Goal: Task Accomplishment & Management: Complete application form

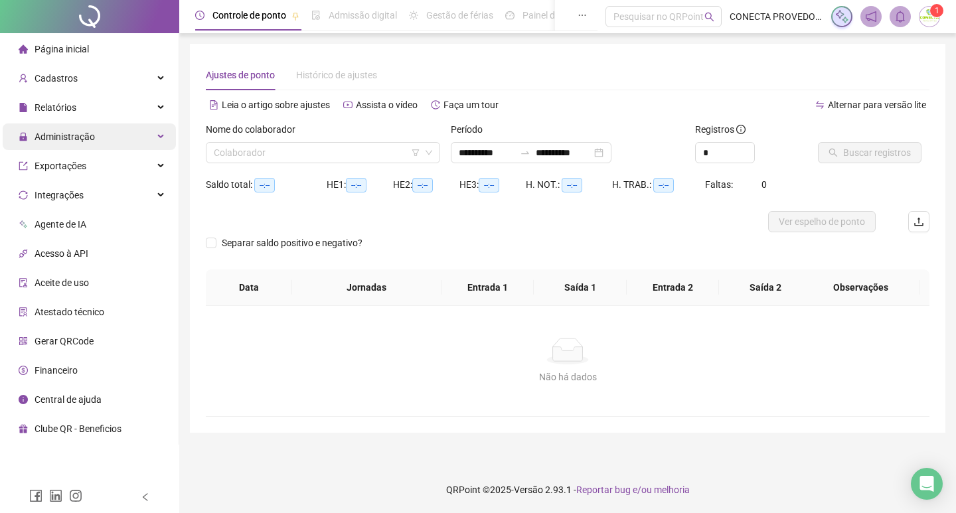
click at [94, 137] on div "Administração" at bounding box center [89, 137] width 173 height 27
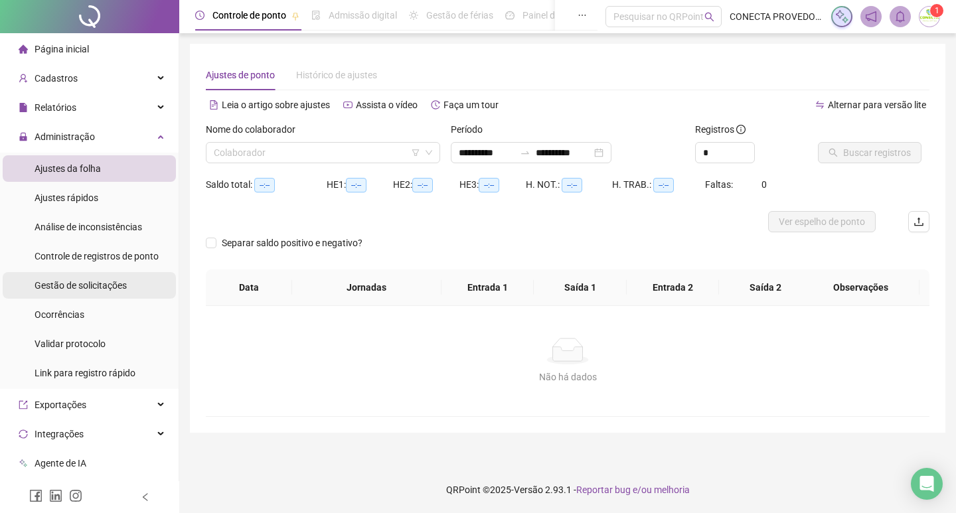
click at [75, 284] on span "Gestão de solicitações" at bounding box center [81, 285] width 92 height 11
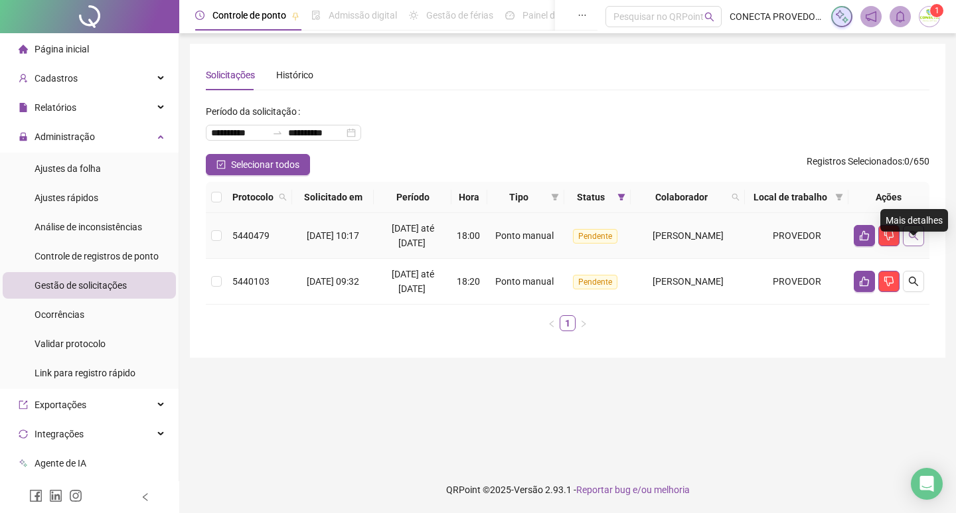
click at [915, 240] on icon "search" at bounding box center [913, 235] width 9 height 9
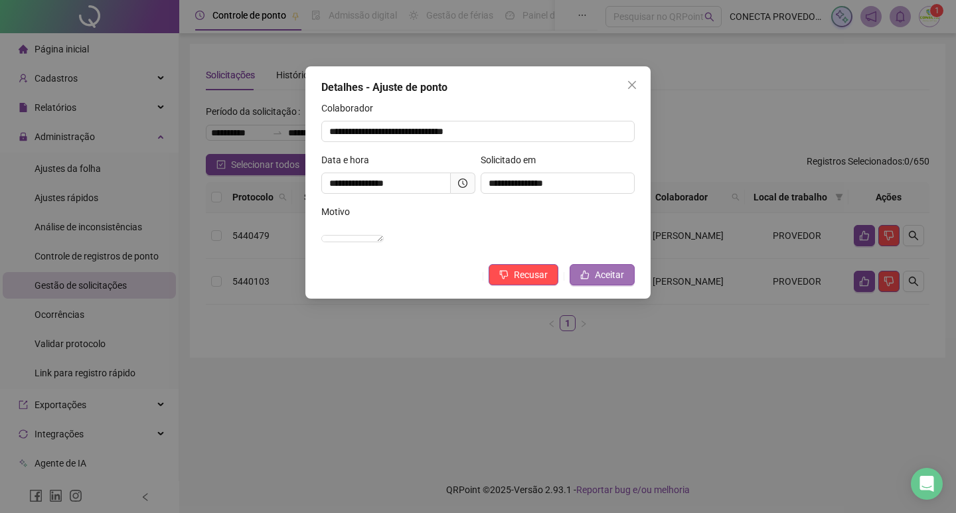
click at [610, 282] on span "Aceitar" at bounding box center [609, 275] width 29 height 15
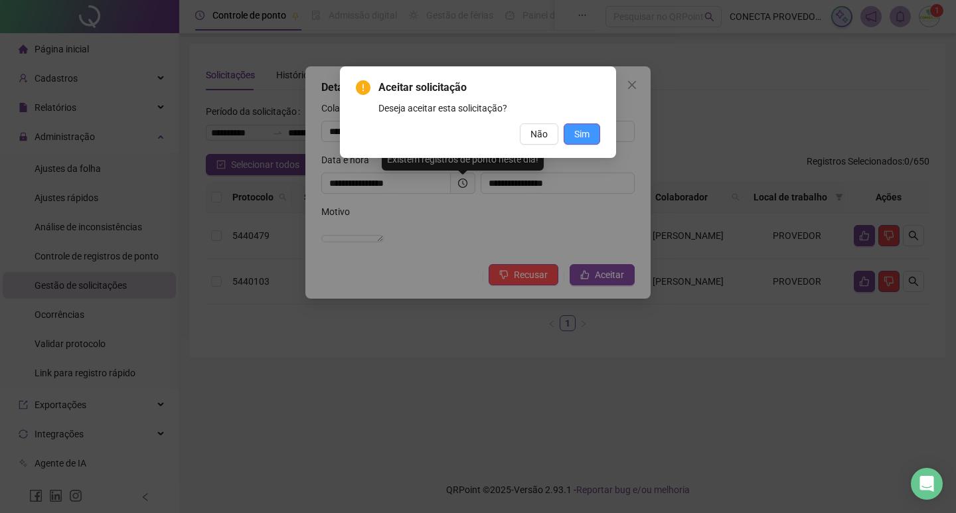
click at [580, 131] on span "Sim" at bounding box center [581, 134] width 15 height 15
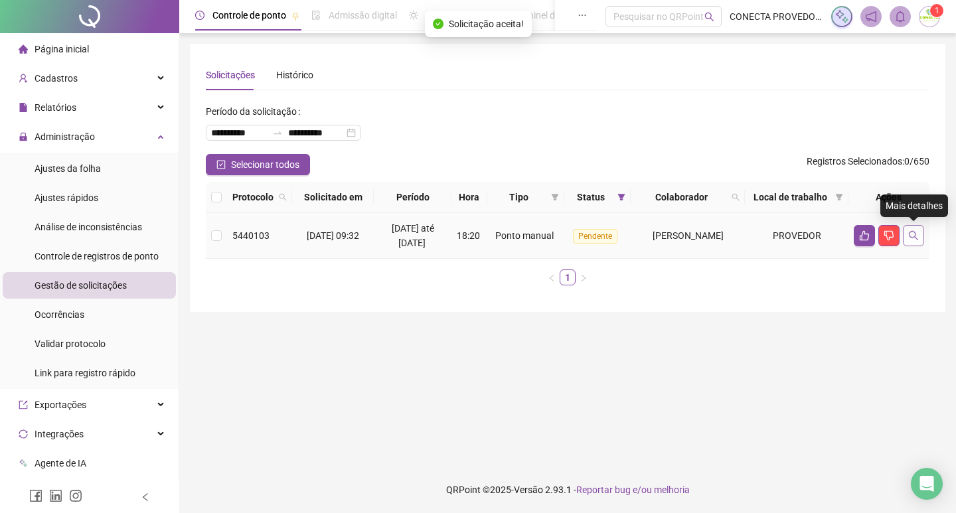
click at [916, 242] on button "button" at bounding box center [913, 235] width 21 height 21
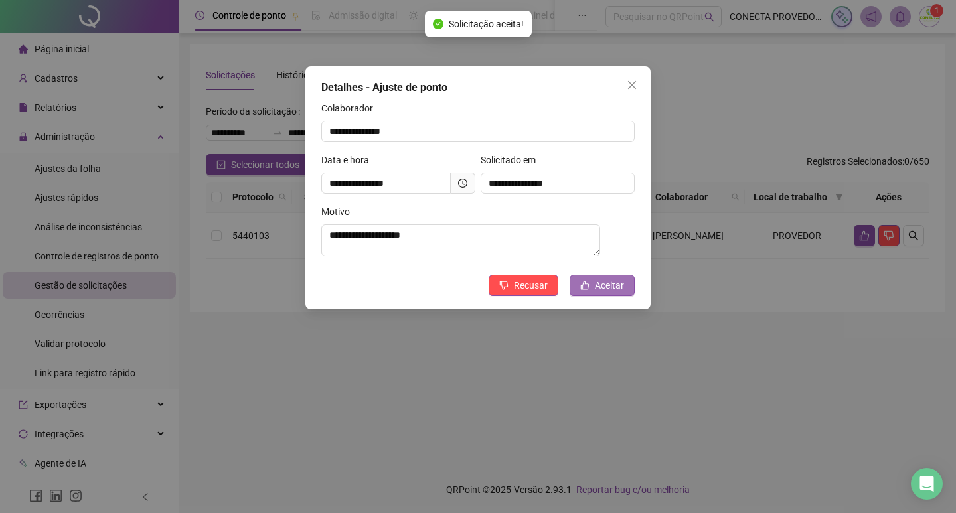
click at [608, 290] on span "Aceitar" at bounding box center [609, 285] width 29 height 15
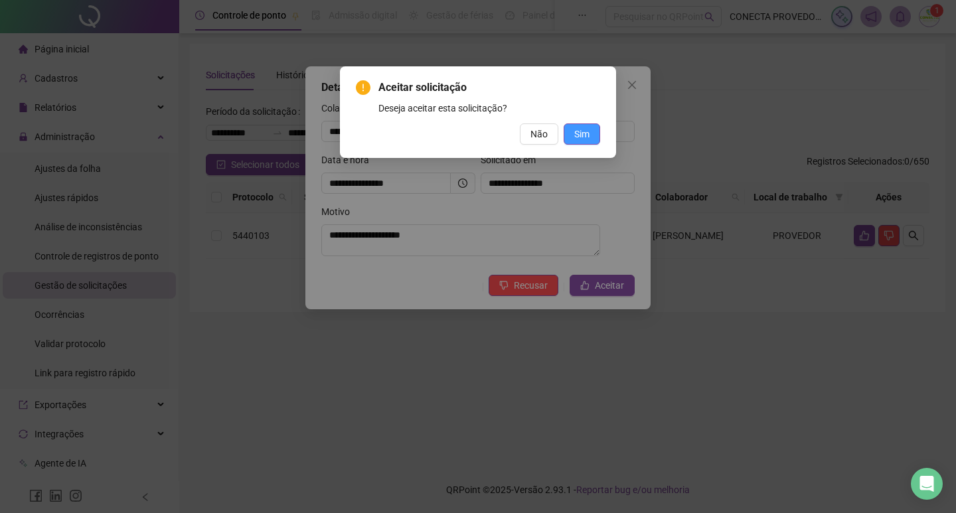
click at [586, 130] on span "Sim" at bounding box center [581, 134] width 15 height 15
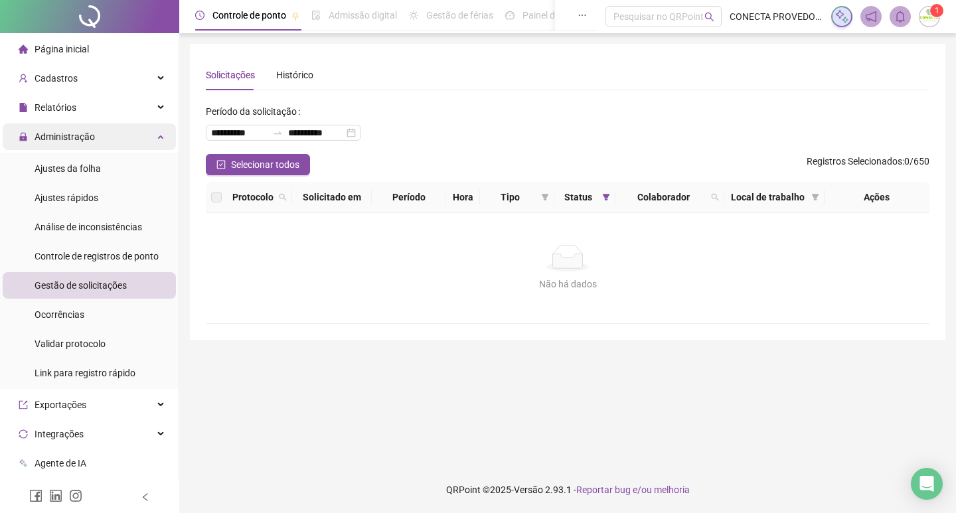
click at [52, 136] on span "Administração" at bounding box center [65, 136] width 60 height 11
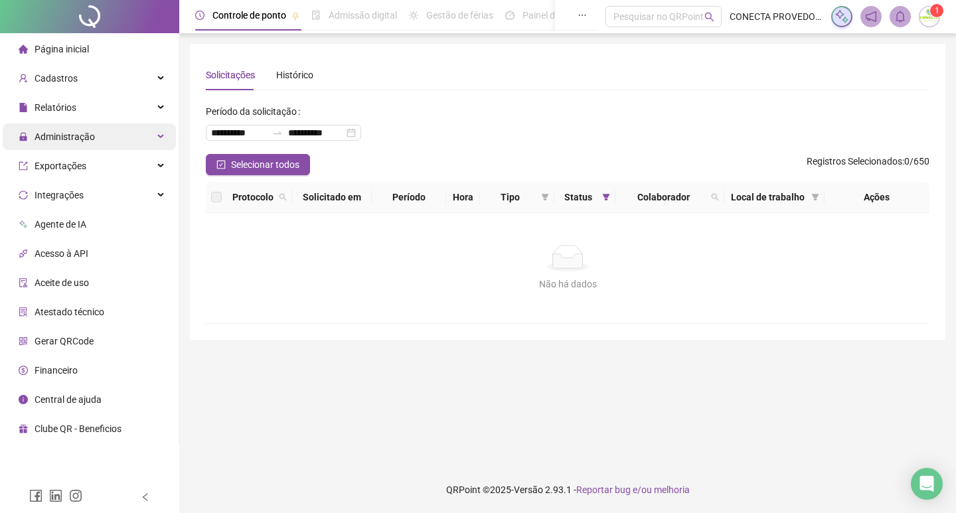
click at [58, 131] on span "Administração" at bounding box center [65, 136] width 60 height 11
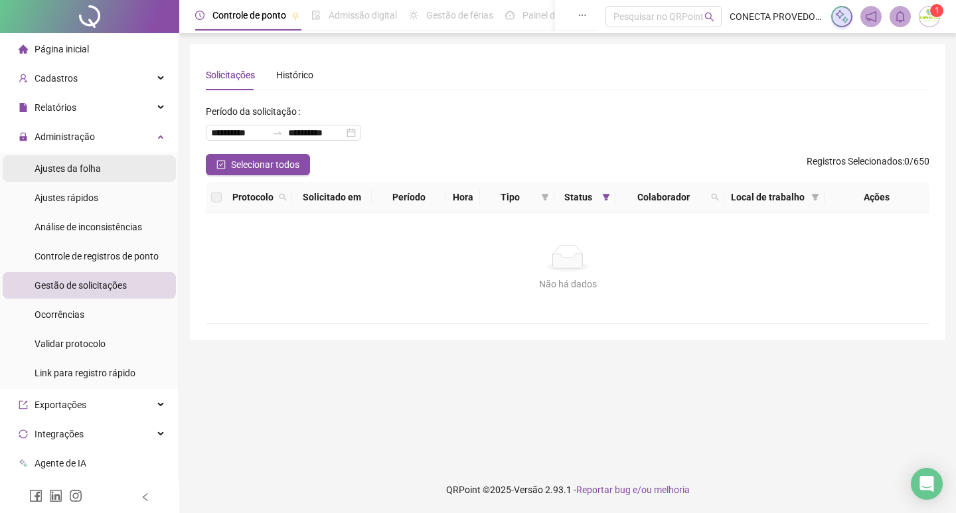
click at [72, 171] on span "Ajustes da folha" at bounding box center [68, 168] width 66 height 11
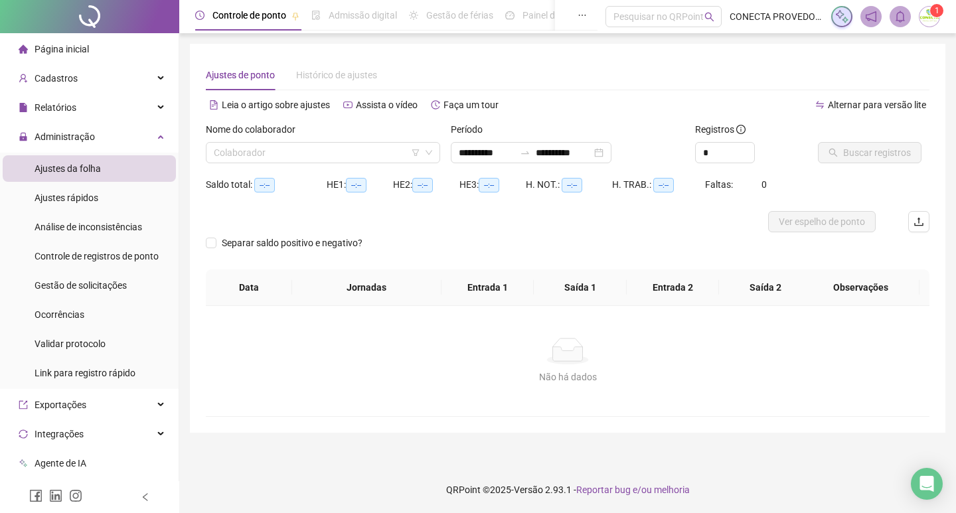
click at [268, 141] on div "Nome do colaborador" at bounding box center [323, 132] width 234 height 20
click at [270, 146] on input "search" at bounding box center [317, 153] width 207 height 20
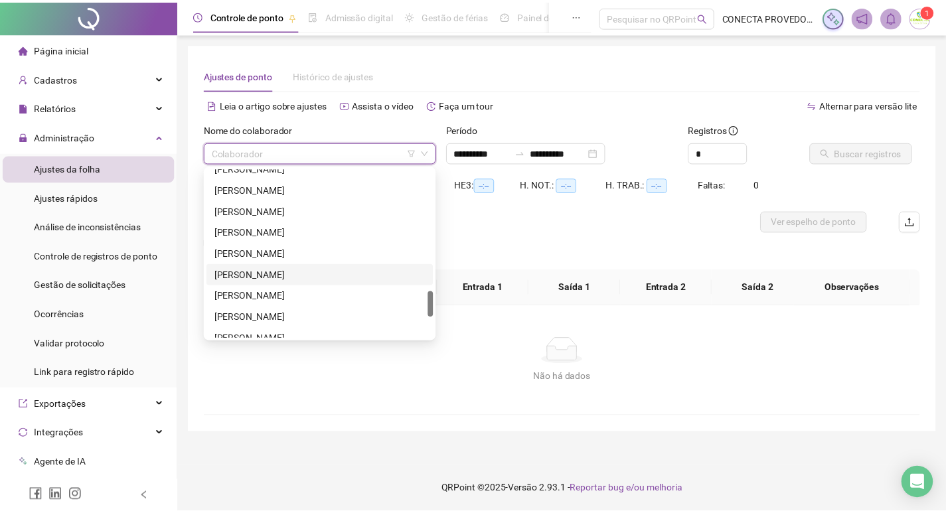
scroll to position [930, 0]
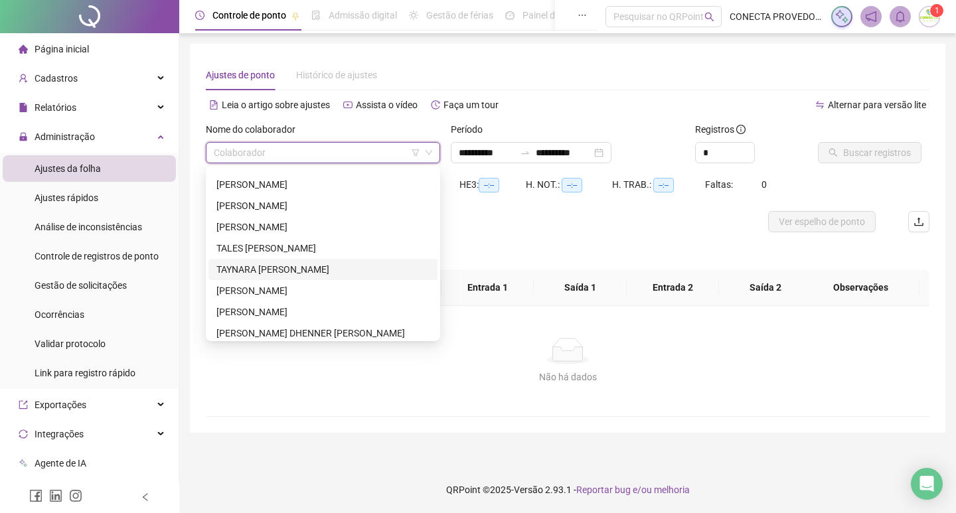
click at [244, 272] on div "TAYNARA [PERSON_NAME]" at bounding box center [322, 269] width 213 height 15
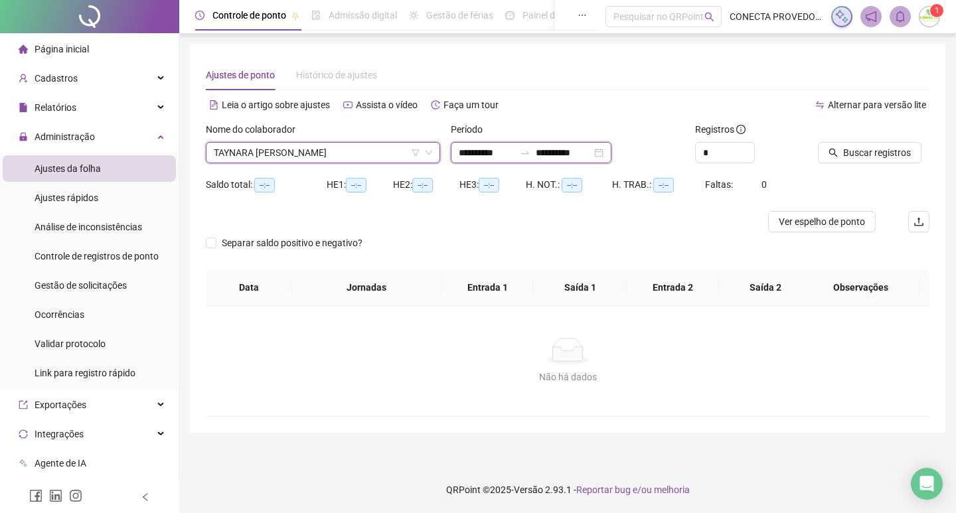
click at [576, 149] on input "**********" at bounding box center [564, 152] width 56 height 15
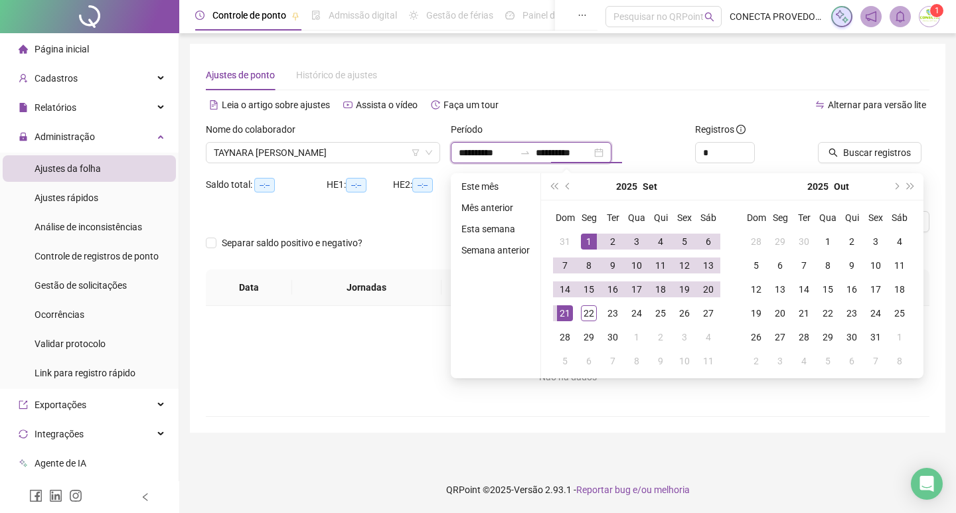
type input "**********"
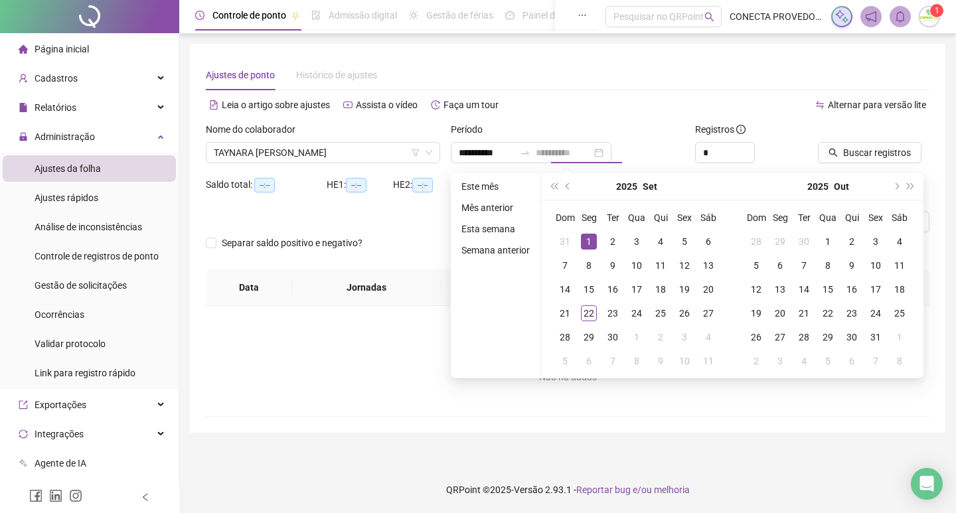
click at [582, 237] on div "1" at bounding box center [589, 242] width 16 height 16
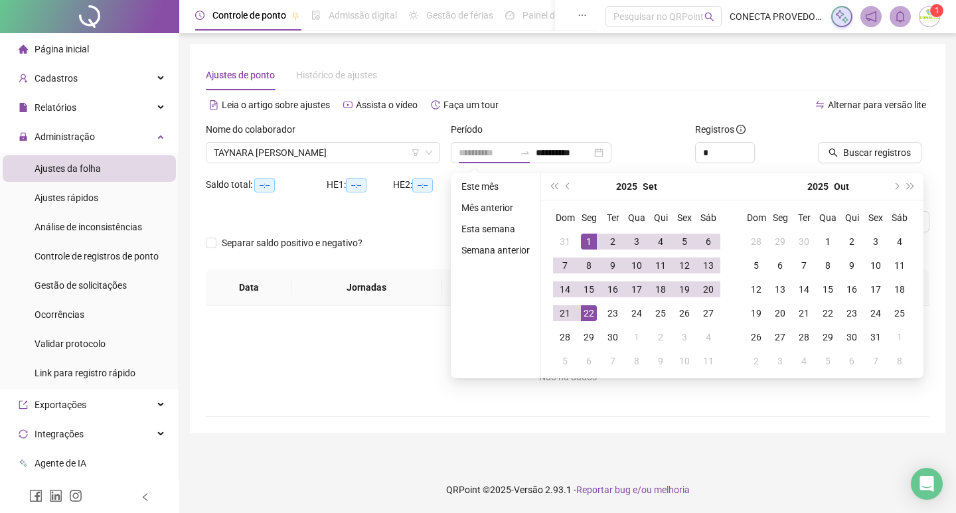
click at [582, 317] on div "22" at bounding box center [589, 313] width 16 height 16
type input "**********"
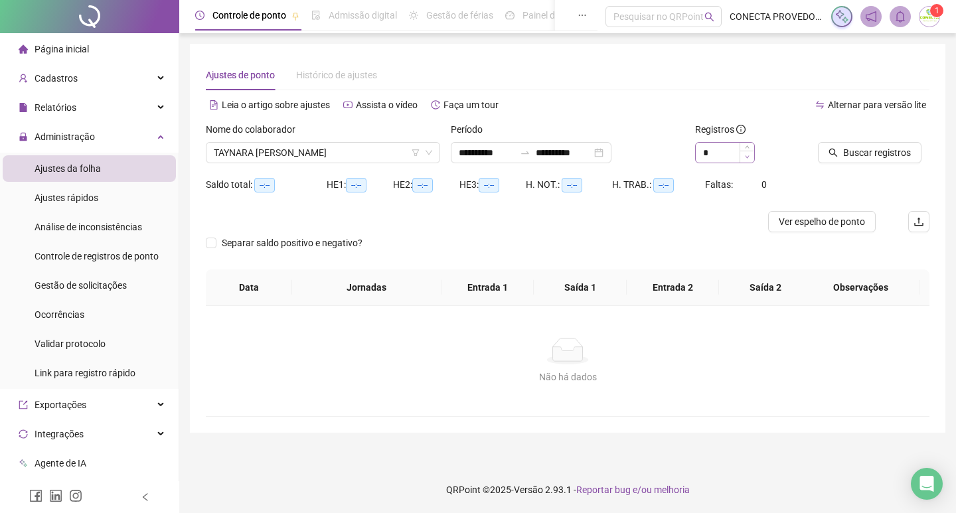
click at [749, 151] on span "Decrease Value" at bounding box center [747, 157] width 15 height 12
type input "*"
click at [746, 147] on icon "up" at bounding box center [747, 149] width 5 height 5
click at [871, 144] on button "Buscar registros" at bounding box center [870, 152] width 104 height 21
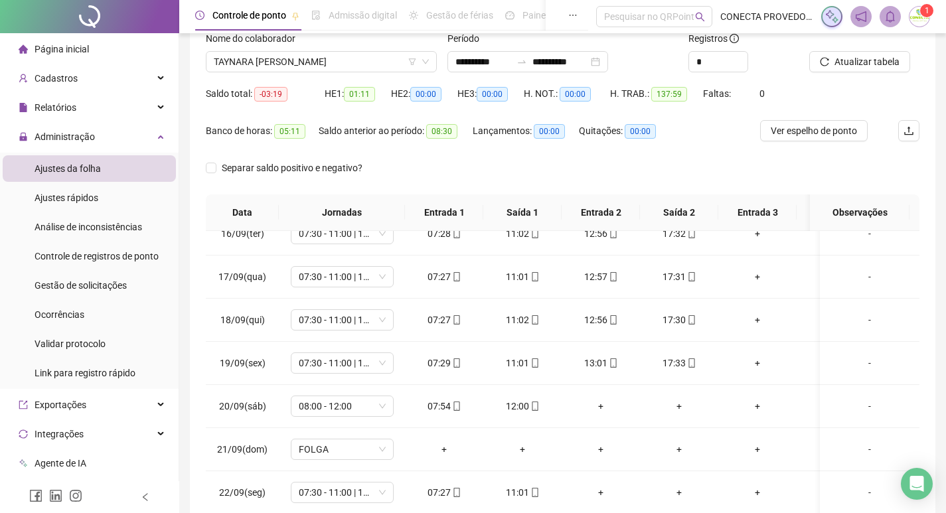
scroll to position [0, 0]
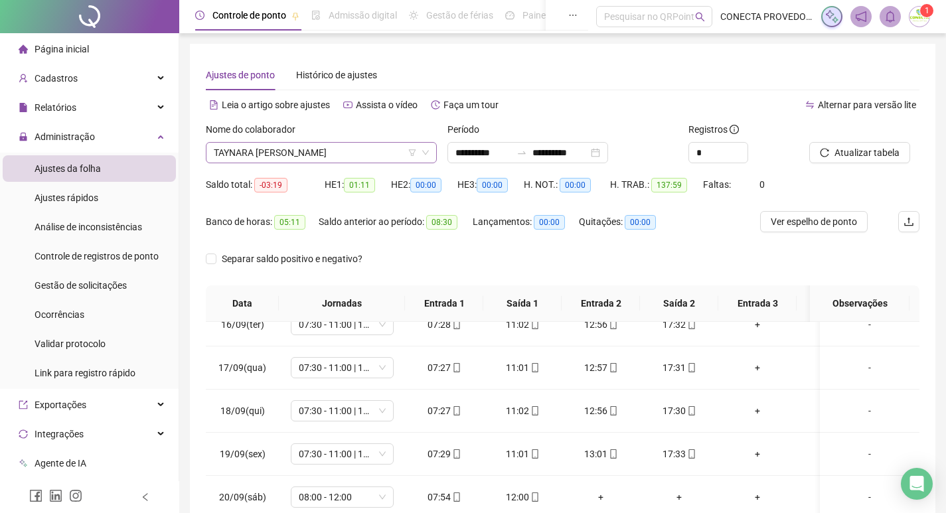
click at [321, 144] on span "TAYNARA [PERSON_NAME]" at bounding box center [321, 153] width 215 height 20
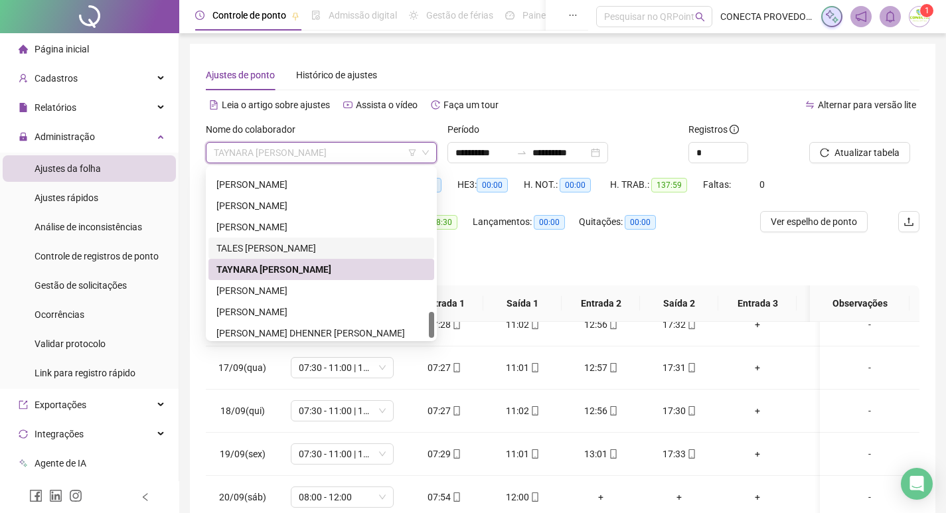
click at [296, 248] on div "TALES [PERSON_NAME]" at bounding box center [321, 248] width 210 height 15
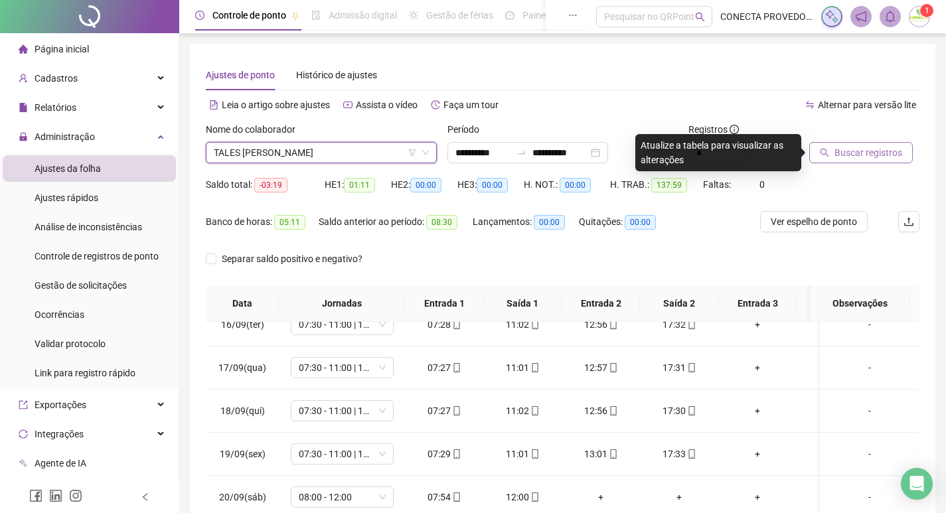
click at [875, 153] on span "Buscar registros" at bounding box center [869, 152] width 68 height 15
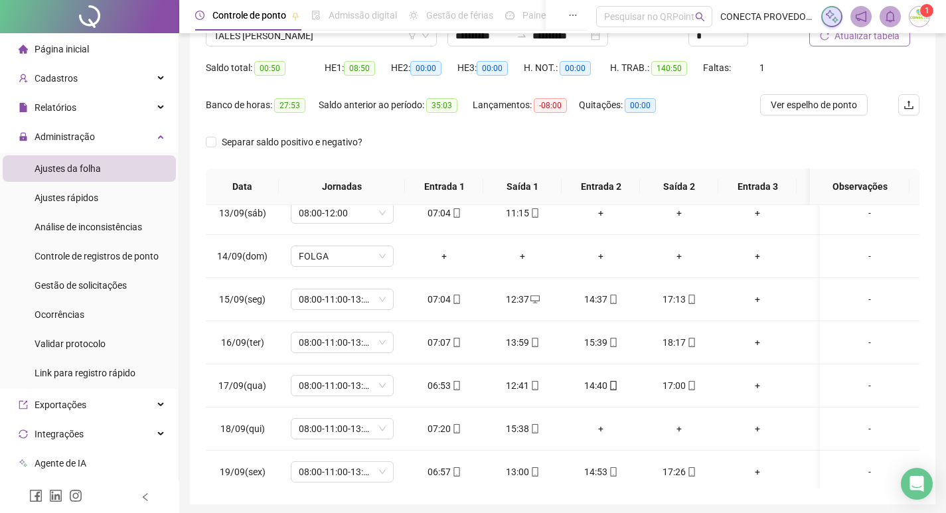
scroll to position [165, 0]
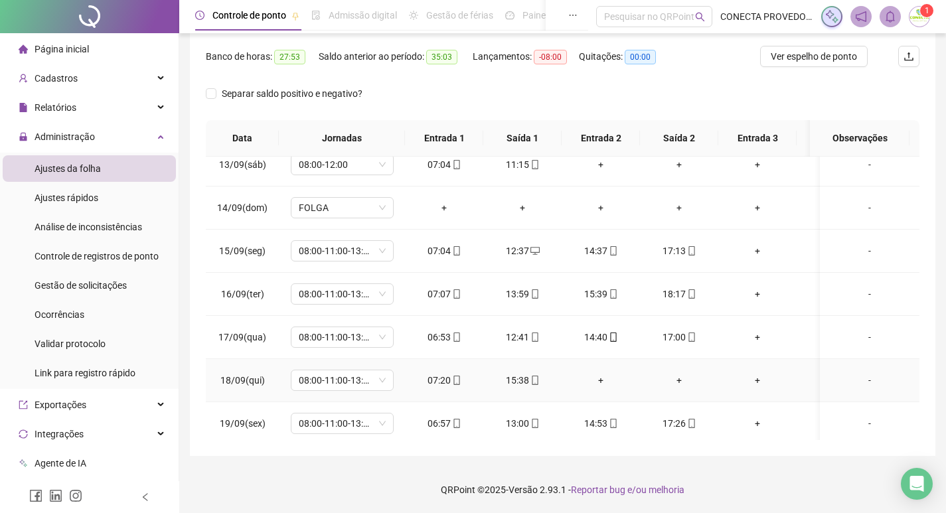
click at [604, 383] on div "+" at bounding box center [600, 380] width 57 height 15
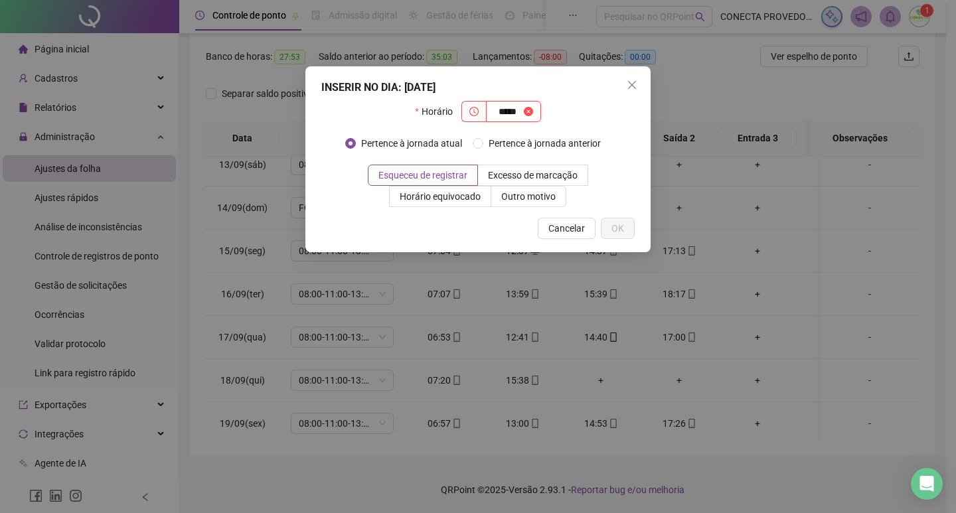
type input "*****"
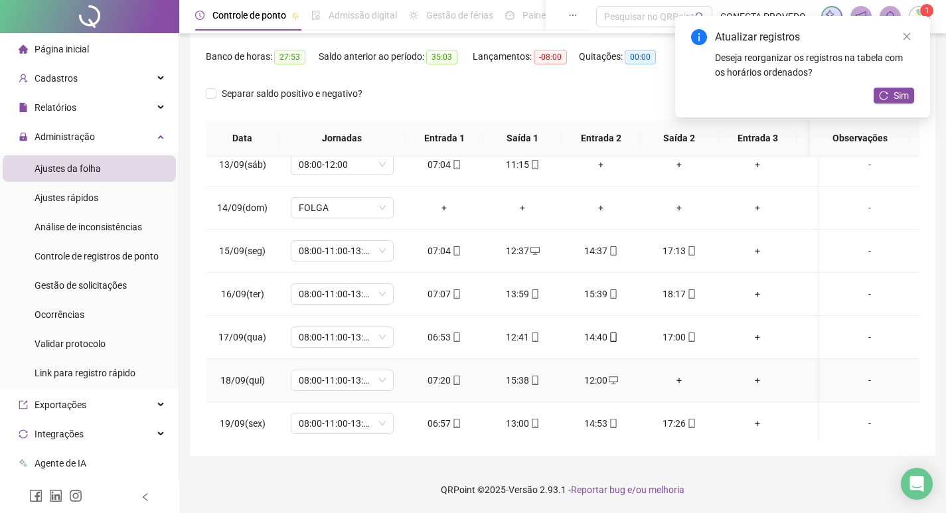
click at [680, 378] on div "+" at bounding box center [679, 380] width 57 height 15
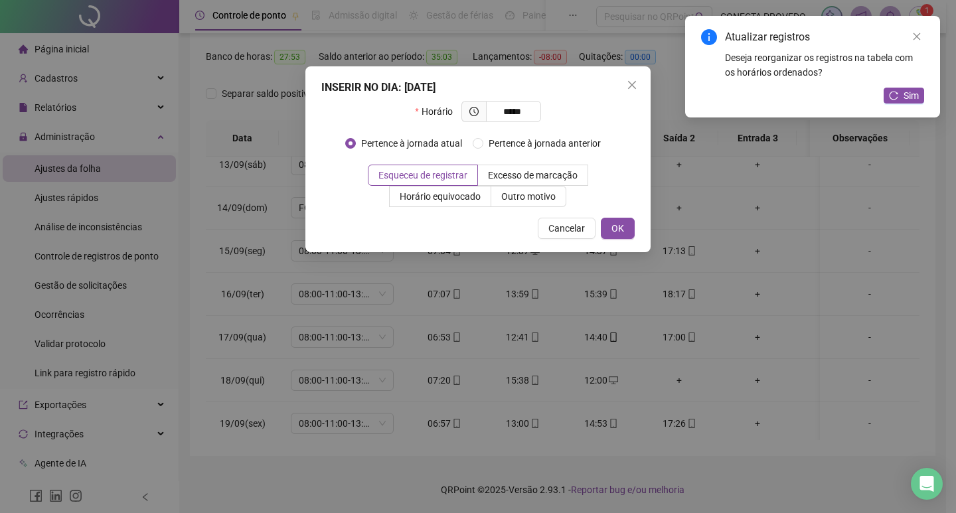
type input "*****"
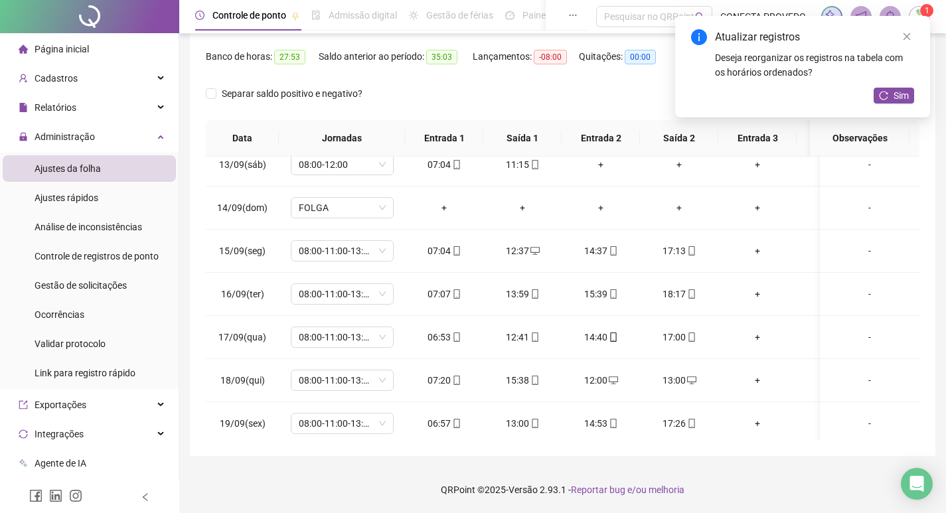
click at [896, 86] on div "Atualizar registros Deseja reorganizar os registros na tabela com os horários o…" at bounding box center [802, 67] width 255 height 102
click at [892, 94] on button "Sim" at bounding box center [894, 96] width 41 height 16
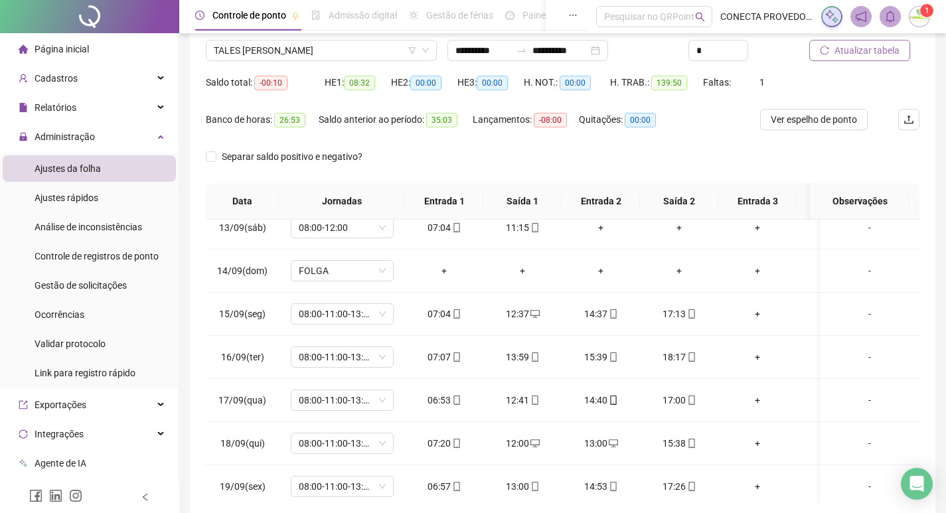
scroll to position [100, 0]
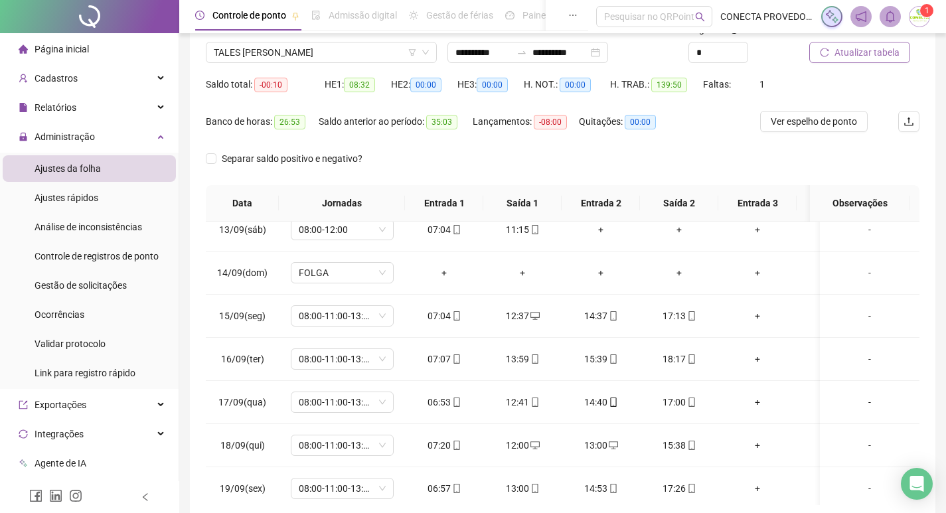
click at [829, 56] on icon "reload" at bounding box center [824, 52] width 9 height 9
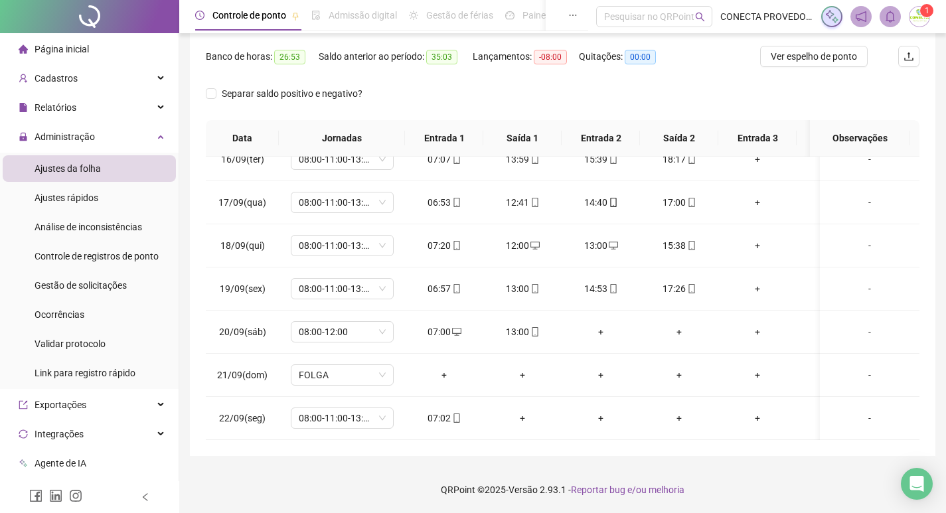
scroll to position [0, 0]
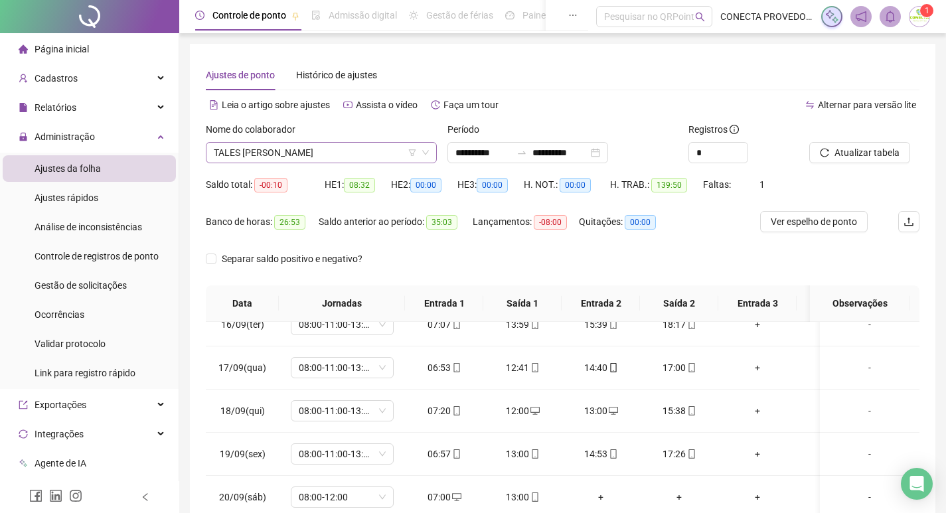
click at [319, 156] on span "TALES [PERSON_NAME]" at bounding box center [321, 153] width 215 height 20
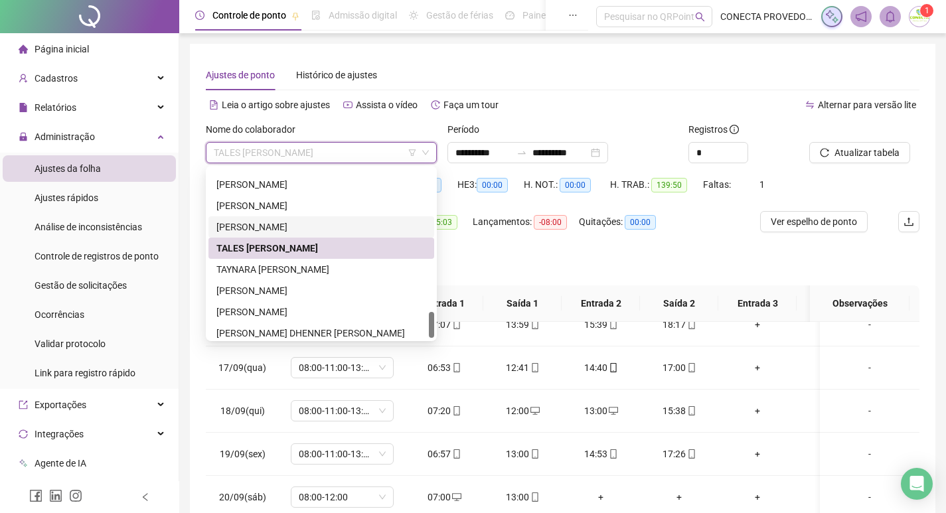
click at [308, 224] on div "[PERSON_NAME]" at bounding box center [321, 227] width 210 height 15
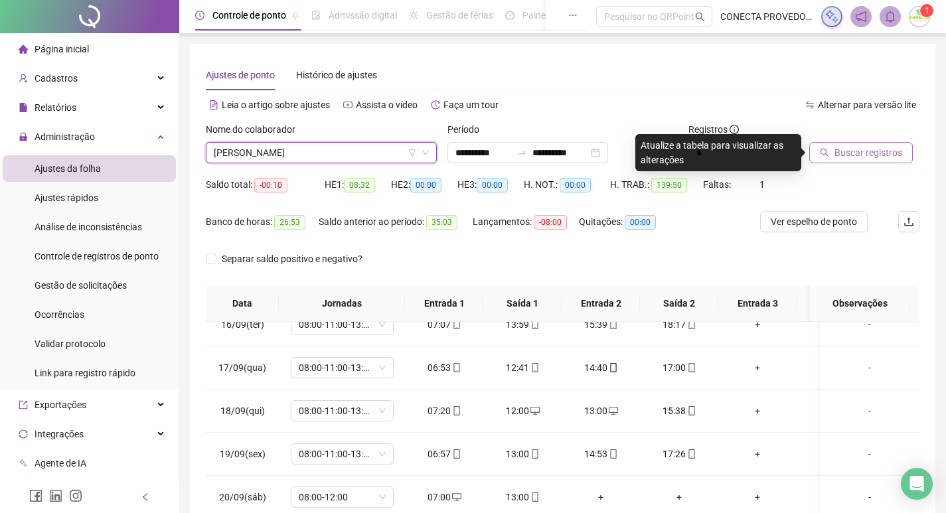
click at [857, 149] on span "Buscar registros" at bounding box center [869, 152] width 68 height 15
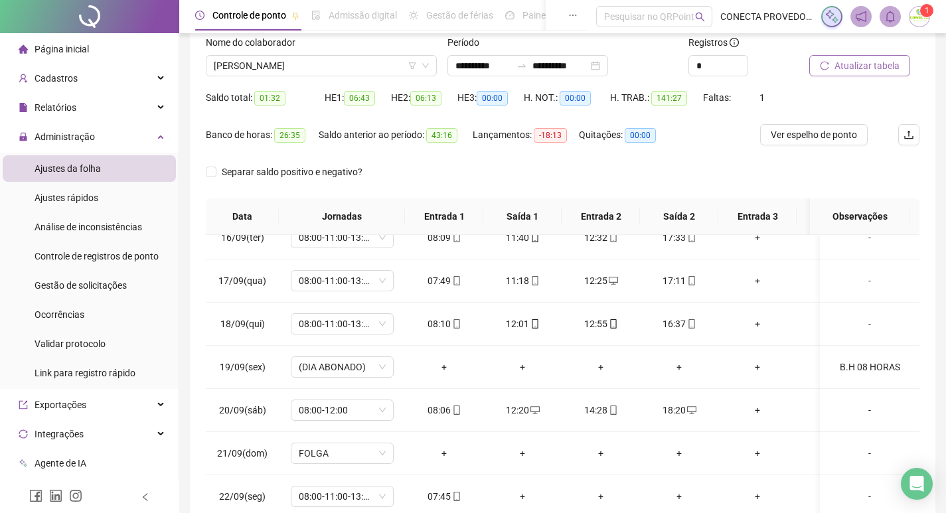
scroll to position [83, 0]
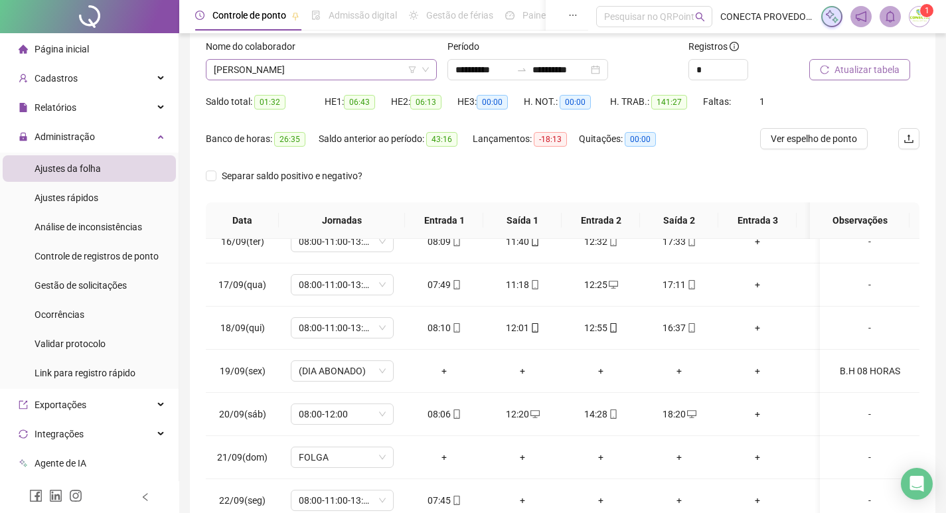
click at [347, 74] on span "[PERSON_NAME]" at bounding box center [321, 70] width 215 height 20
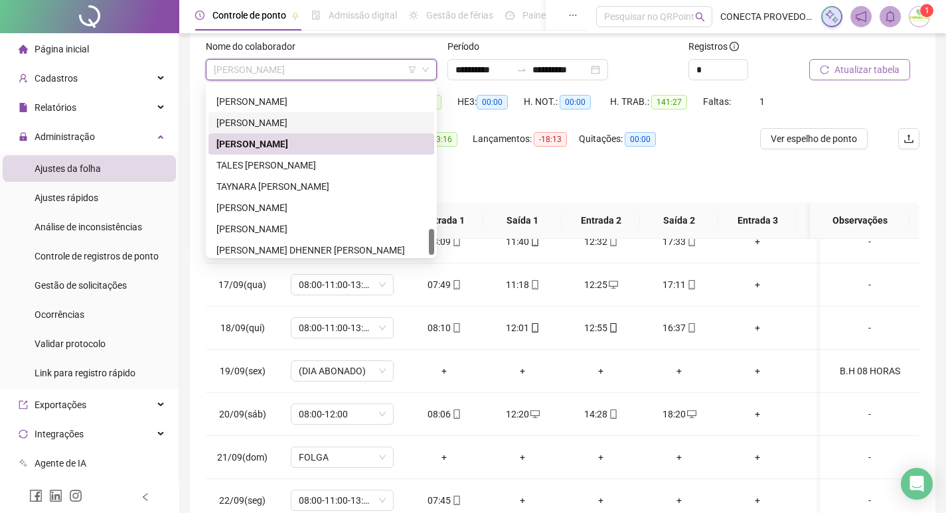
click at [317, 122] on div "[PERSON_NAME]" at bounding box center [321, 123] width 210 height 15
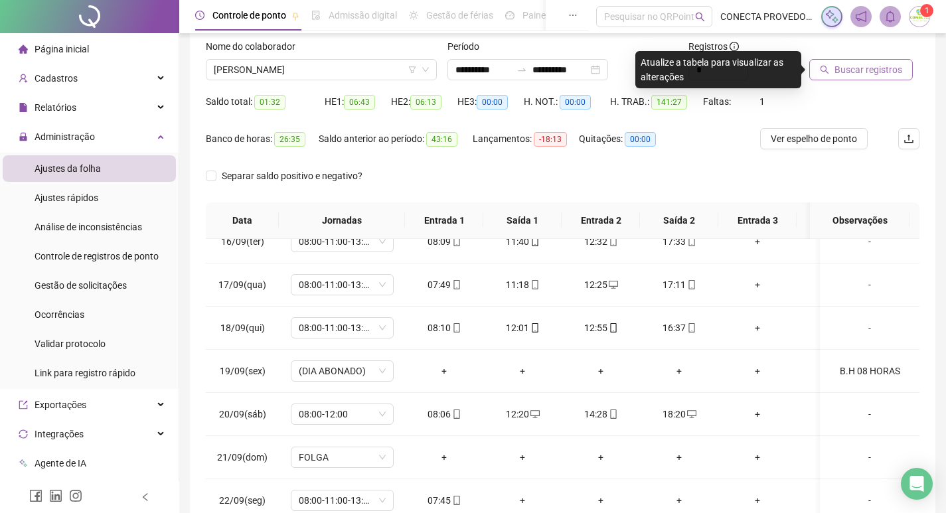
click at [826, 72] on icon "search" at bounding box center [824, 69] width 9 height 9
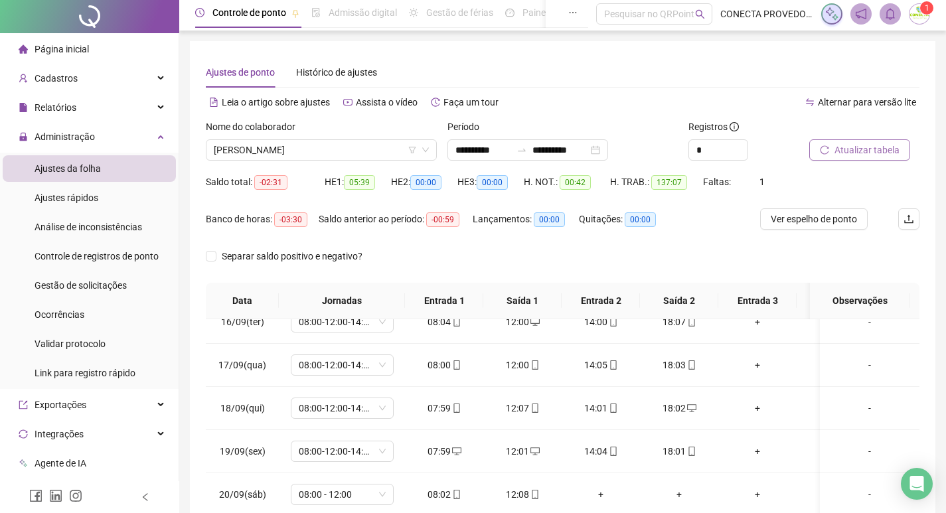
scroll to position [0, 0]
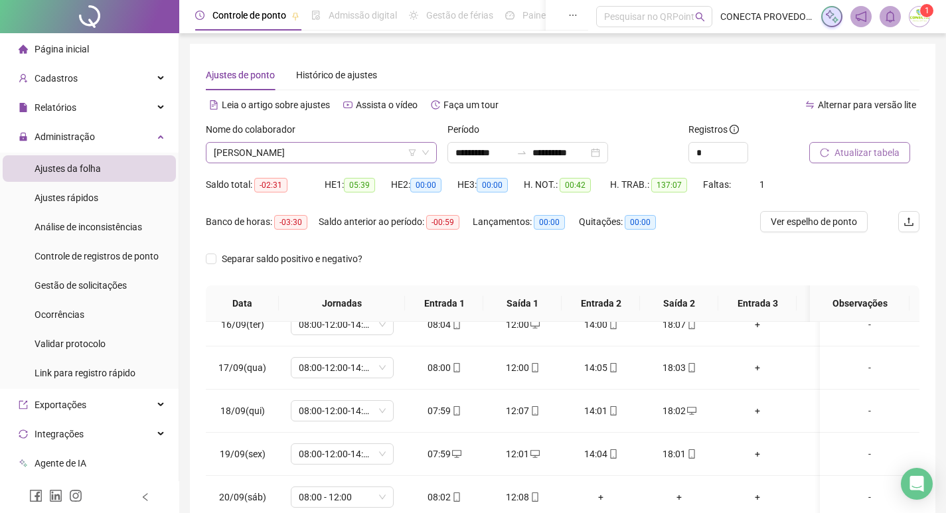
click at [387, 158] on span "[PERSON_NAME]" at bounding box center [321, 153] width 215 height 20
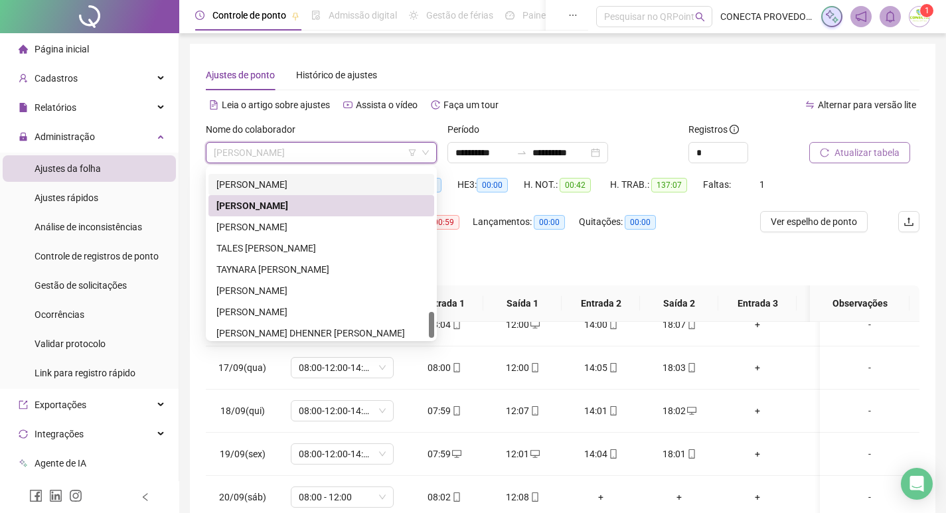
click at [313, 183] on div "[PERSON_NAME]" at bounding box center [321, 184] width 210 height 15
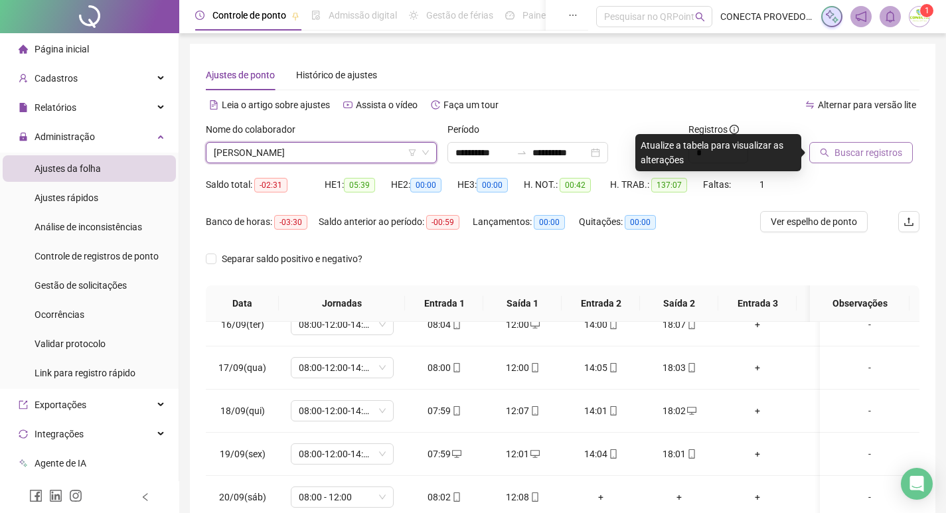
click at [855, 152] on span "Buscar registros" at bounding box center [869, 152] width 68 height 15
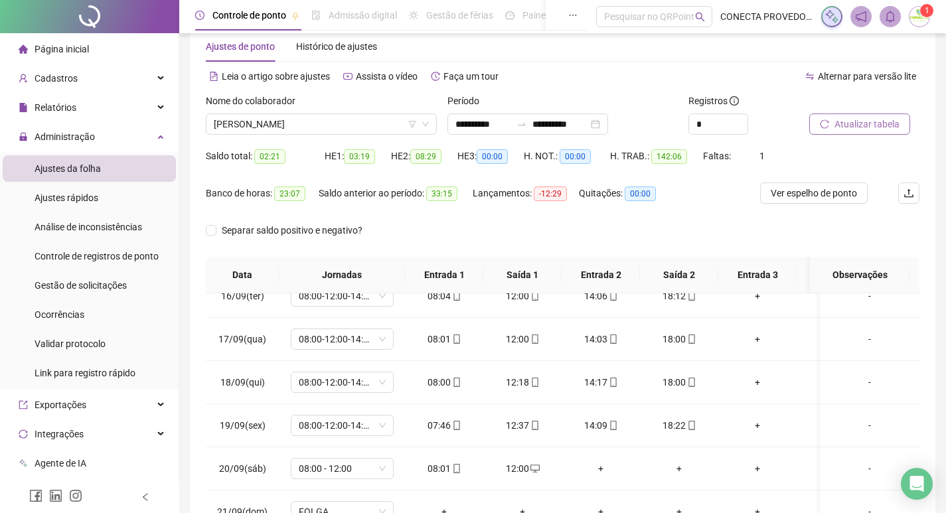
scroll to position [24, 0]
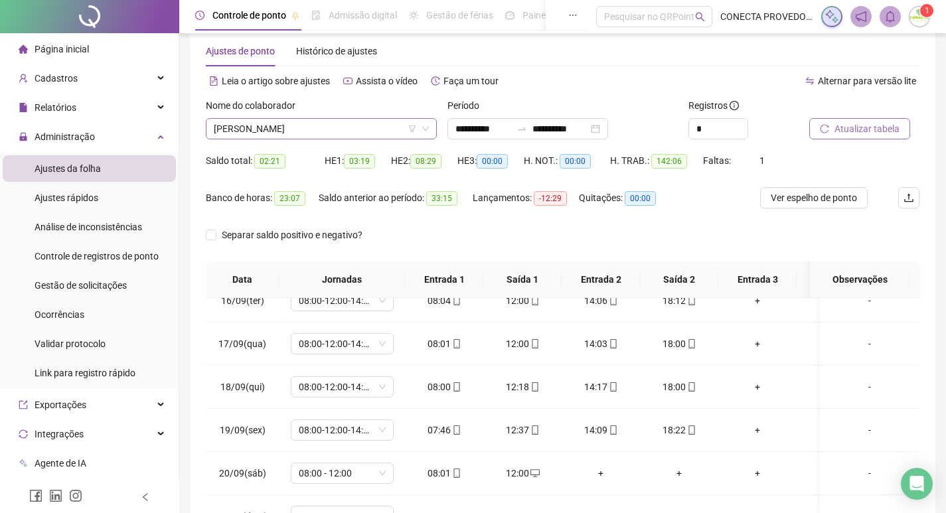
click at [316, 118] on div "Nome do colaborador" at bounding box center [321, 108] width 231 height 20
click at [315, 125] on span "[PERSON_NAME]" at bounding box center [321, 129] width 215 height 20
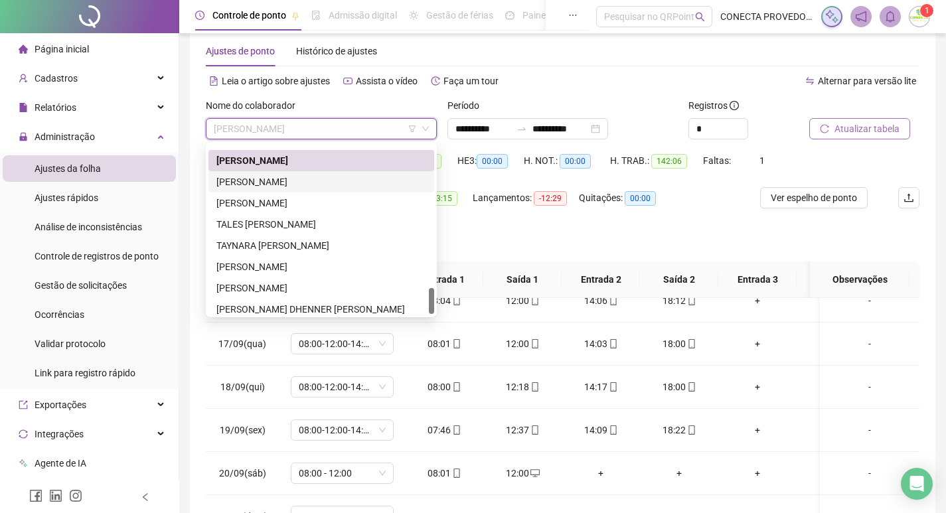
scroll to position [863, 0]
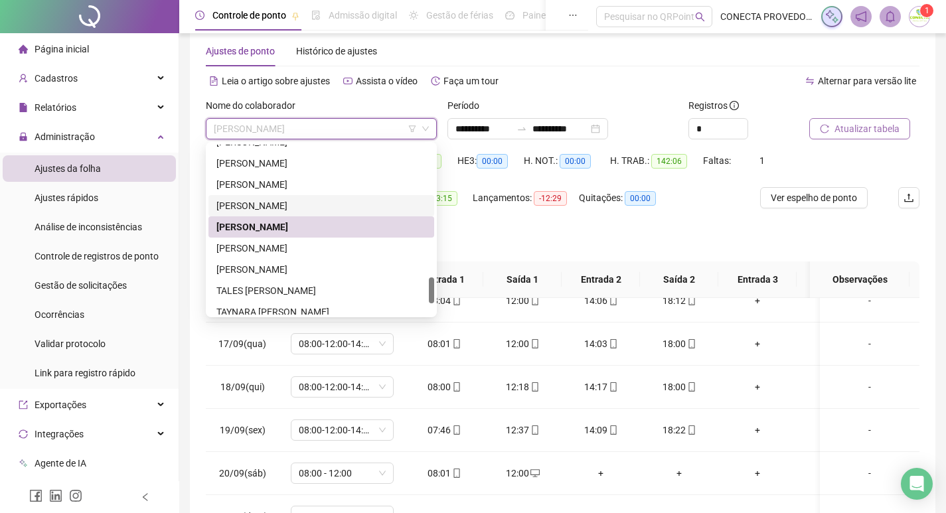
click at [280, 203] on div "[PERSON_NAME]" at bounding box center [321, 206] width 210 height 15
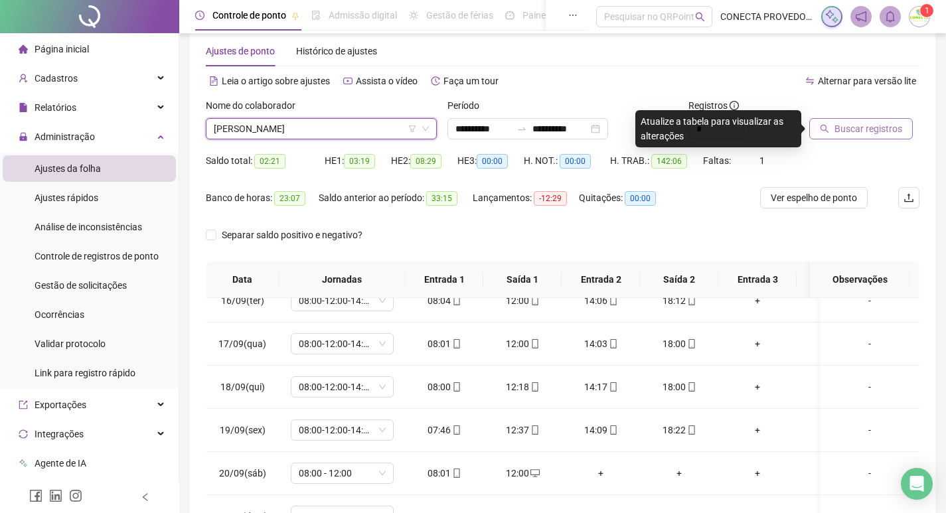
click at [872, 127] on span "Buscar registros" at bounding box center [869, 129] width 68 height 15
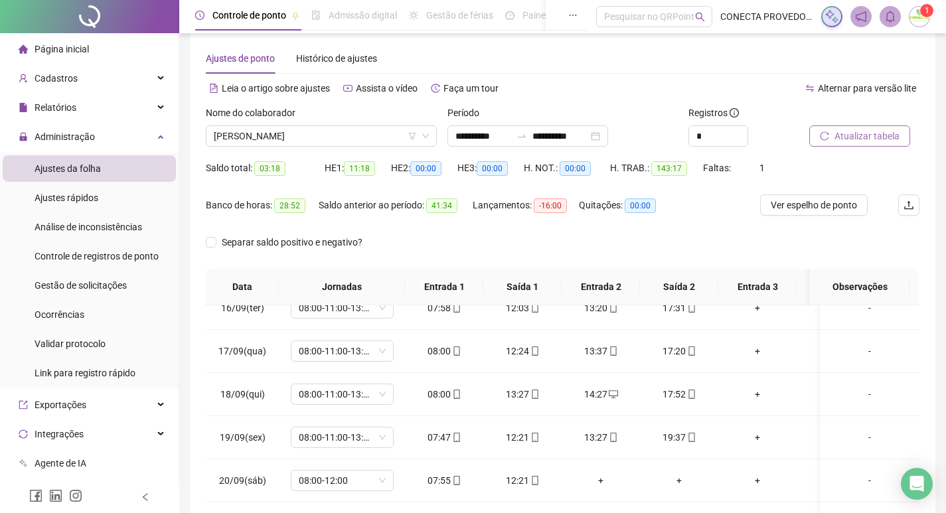
scroll to position [7, 0]
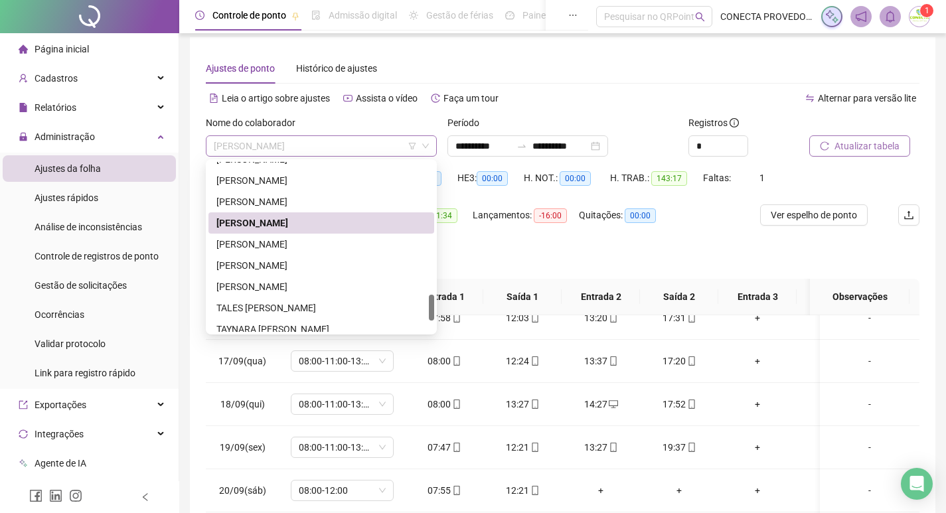
click at [385, 148] on span "[PERSON_NAME]" at bounding box center [321, 146] width 215 height 20
click at [318, 203] on div "[PERSON_NAME]" at bounding box center [321, 202] width 210 height 15
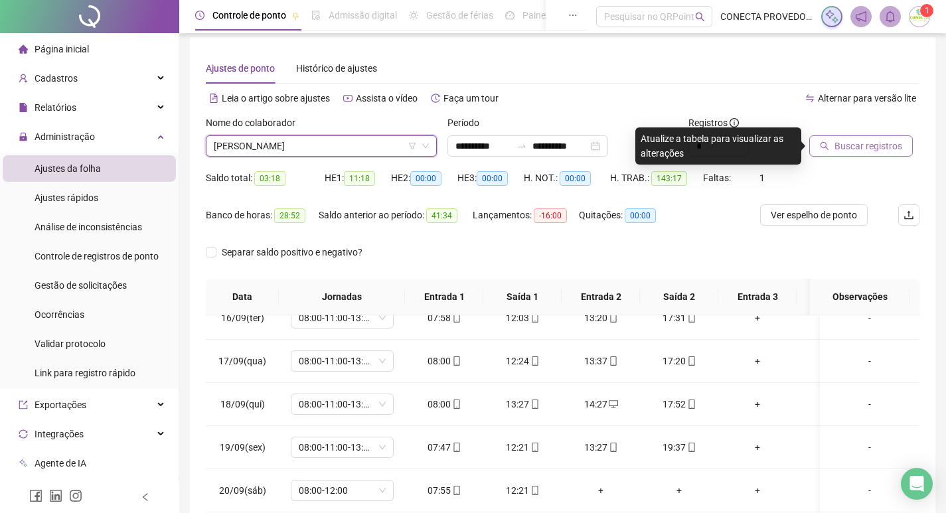
click at [867, 141] on span "Buscar registros" at bounding box center [869, 146] width 68 height 15
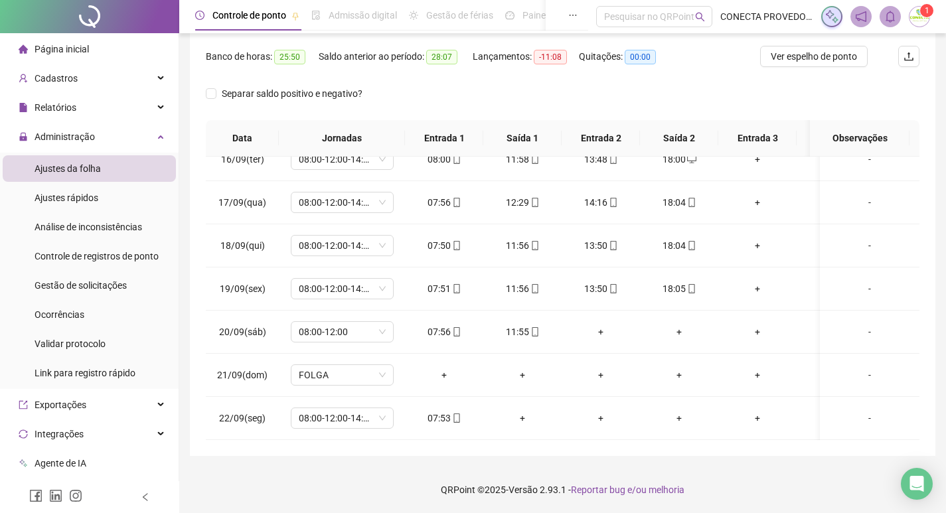
scroll to position [0, 0]
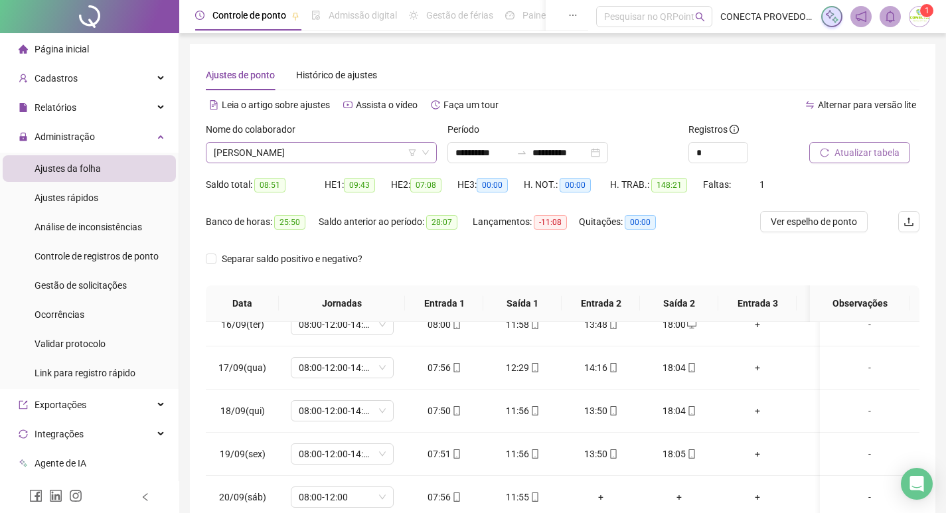
click at [365, 147] on span "[PERSON_NAME]" at bounding box center [321, 153] width 215 height 20
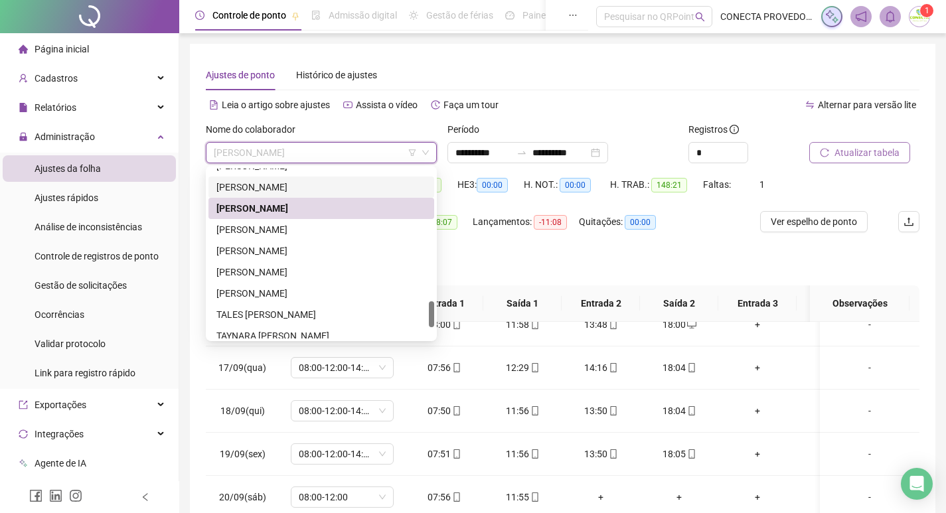
click at [335, 189] on div "[PERSON_NAME]" at bounding box center [321, 187] width 210 height 15
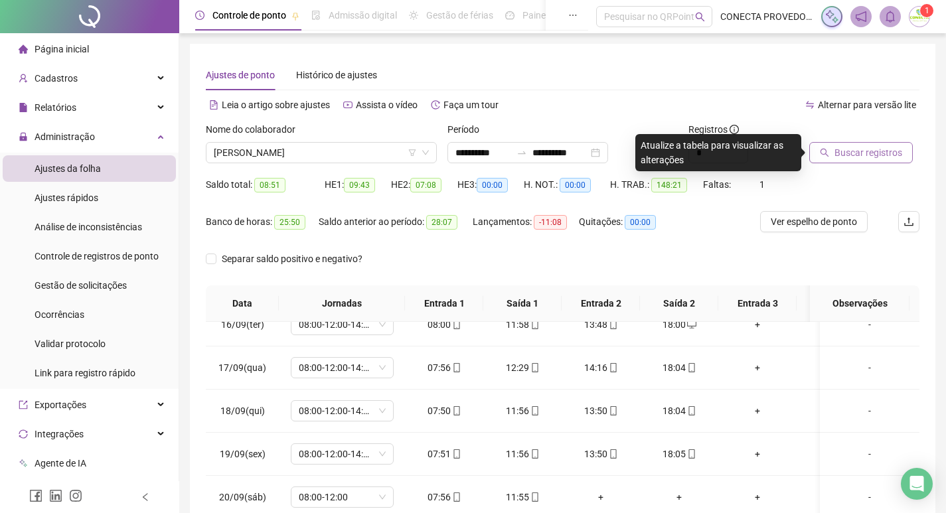
click at [880, 149] on span "Buscar registros" at bounding box center [869, 152] width 68 height 15
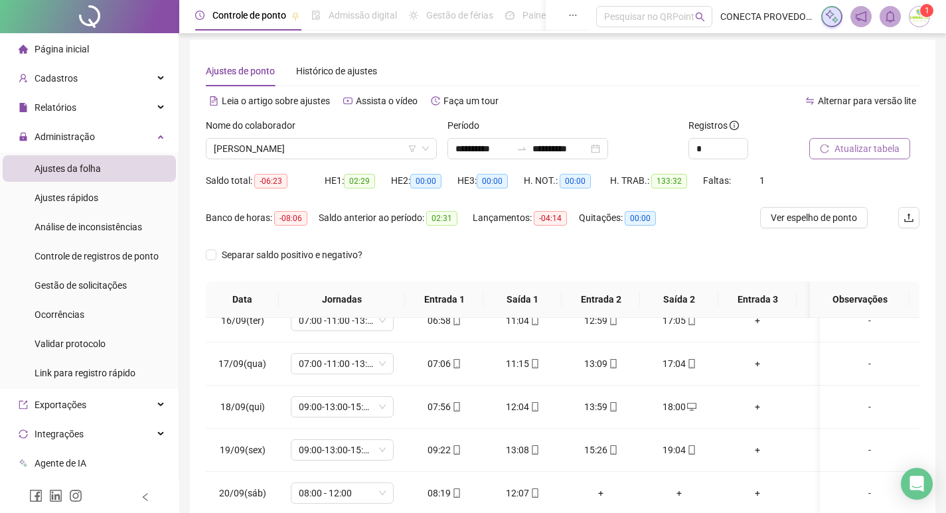
scroll to position [3, 0]
click at [326, 139] on div "[PERSON_NAME]" at bounding box center [321, 149] width 231 height 21
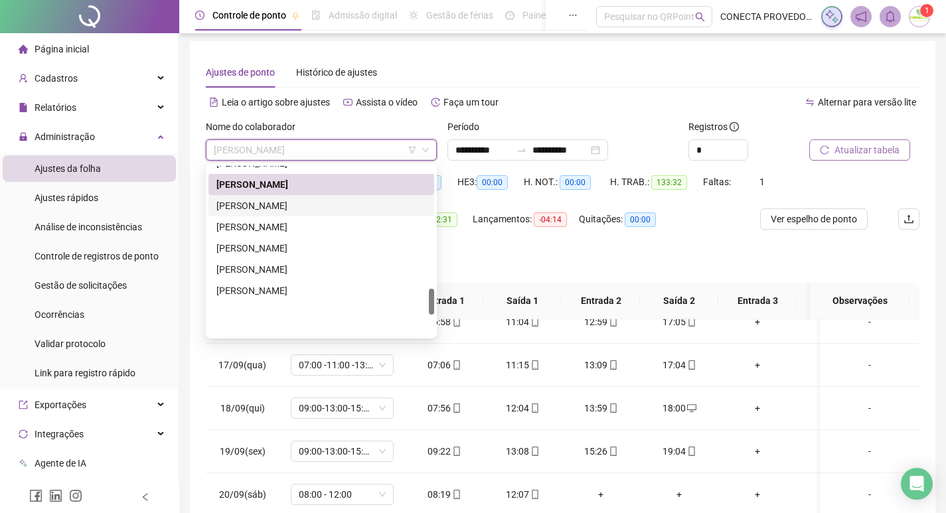
scroll to position [797, 0]
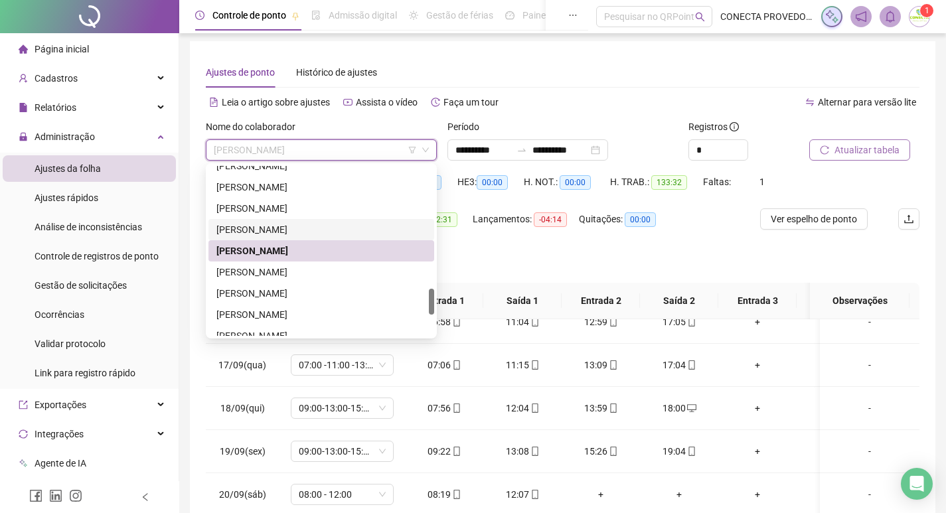
click at [270, 231] on div "[PERSON_NAME]" at bounding box center [321, 229] width 210 height 15
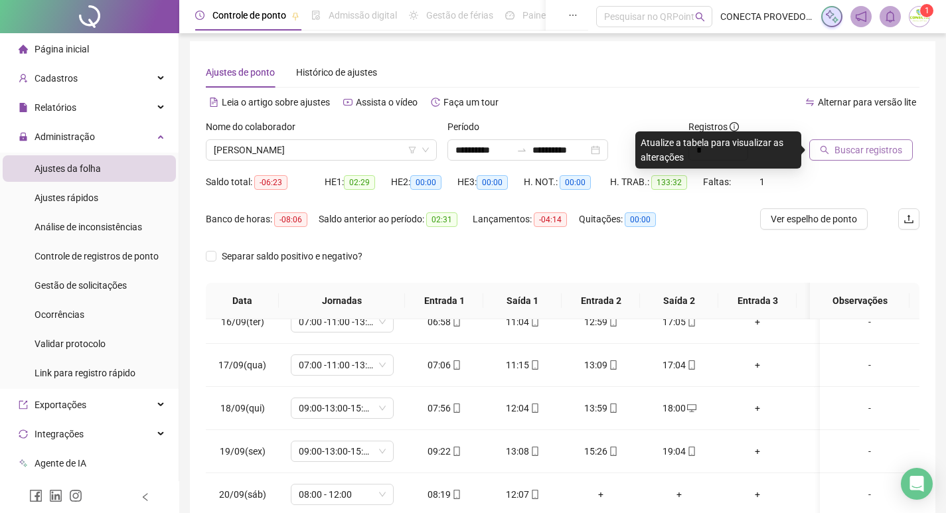
click at [841, 147] on span "Buscar registros" at bounding box center [869, 150] width 68 height 15
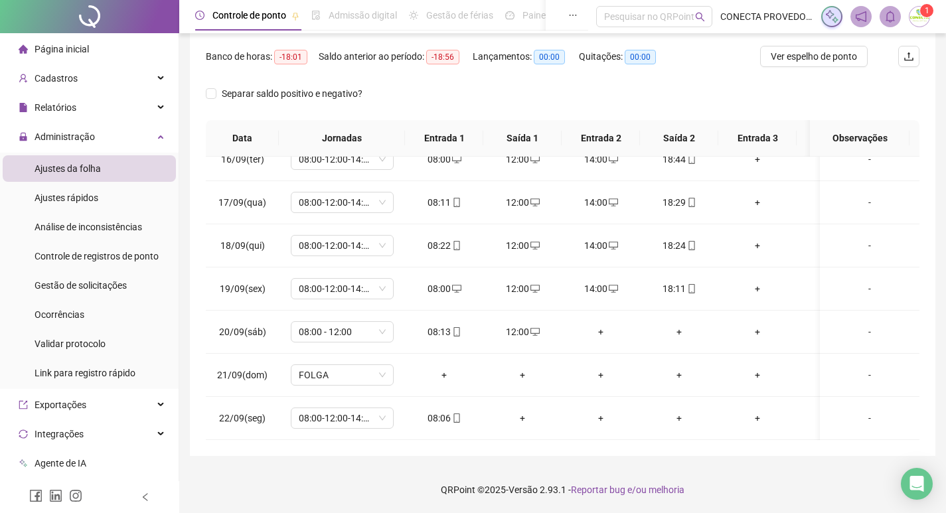
scroll to position [0, 0]
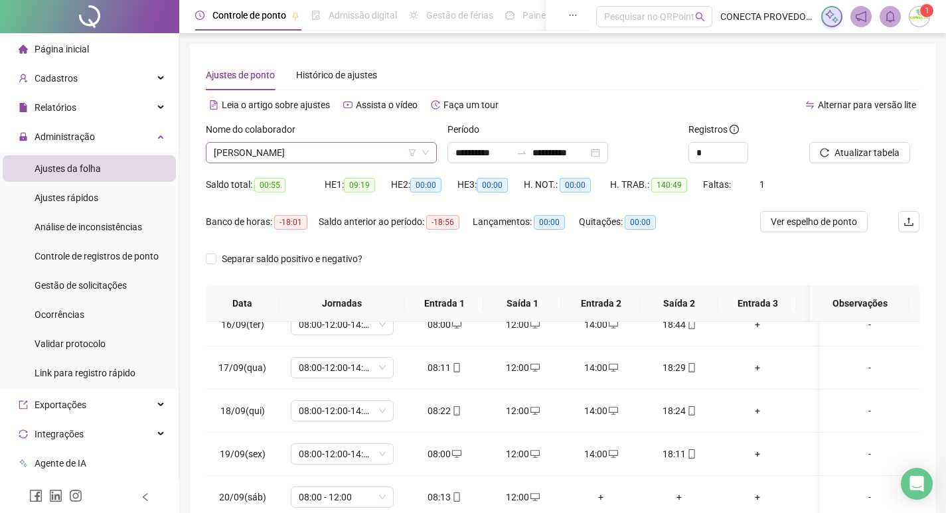
click at [369, 150] on span "[PERSON_NAME]" at bounding box center [321, 153] width 215 height 20
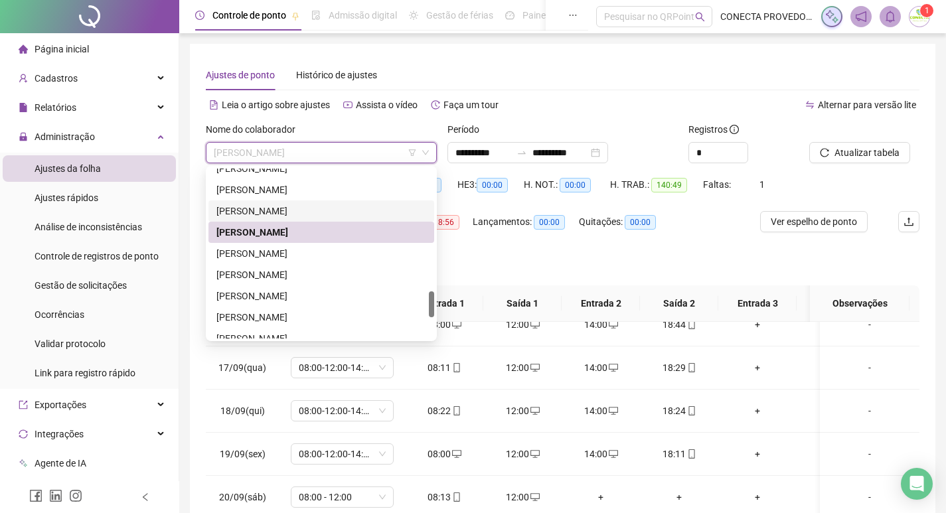
click at [308, 209] on div "[PERSON_NAME]" at bounding box center [321, 211] width 210 height 15
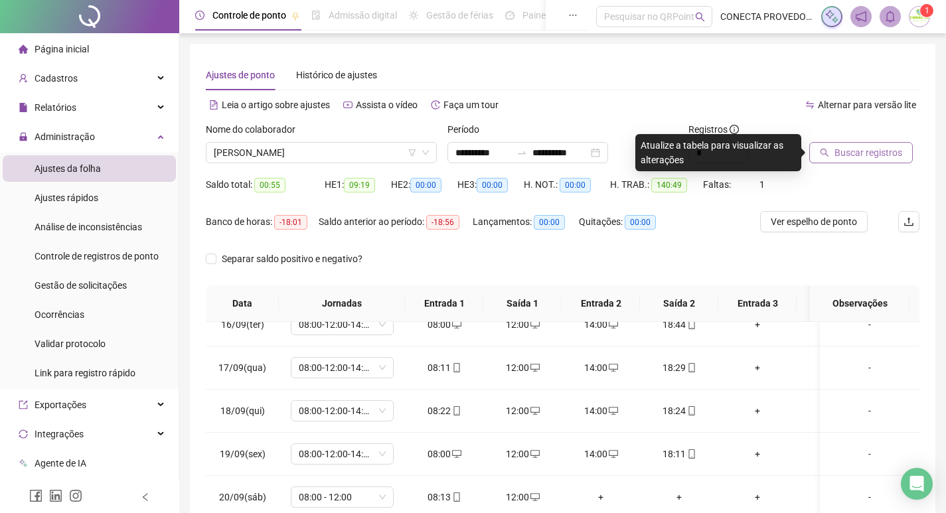
click at [873, 160] on button "Buscar registros" at bounding box center [861, 152] width 104 height 21
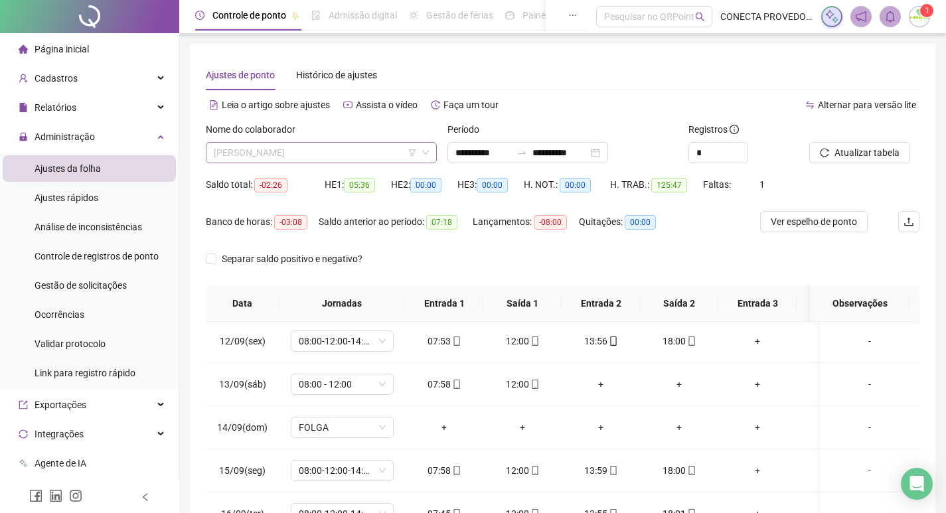
click at [328, 154] on span "[PERSON_NAME]" at bounding box center [321, 153] width 215 height 20
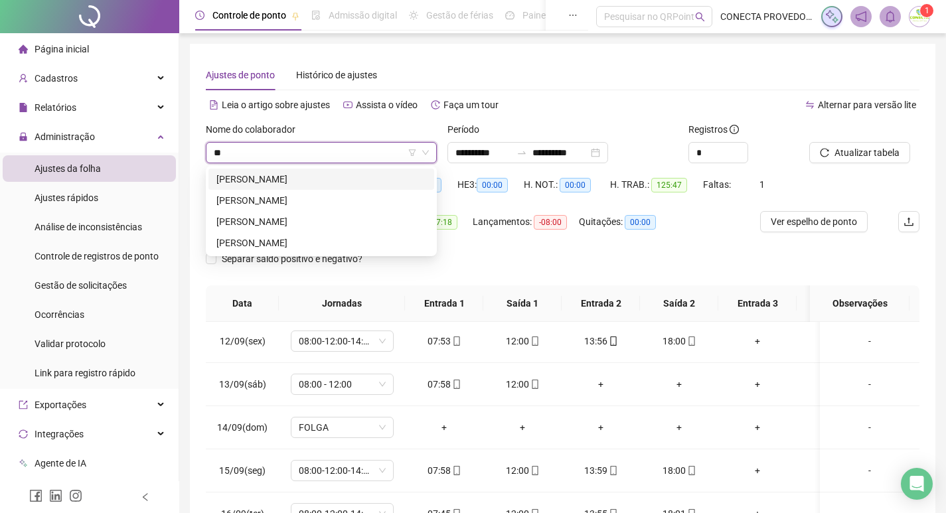
type input "*"
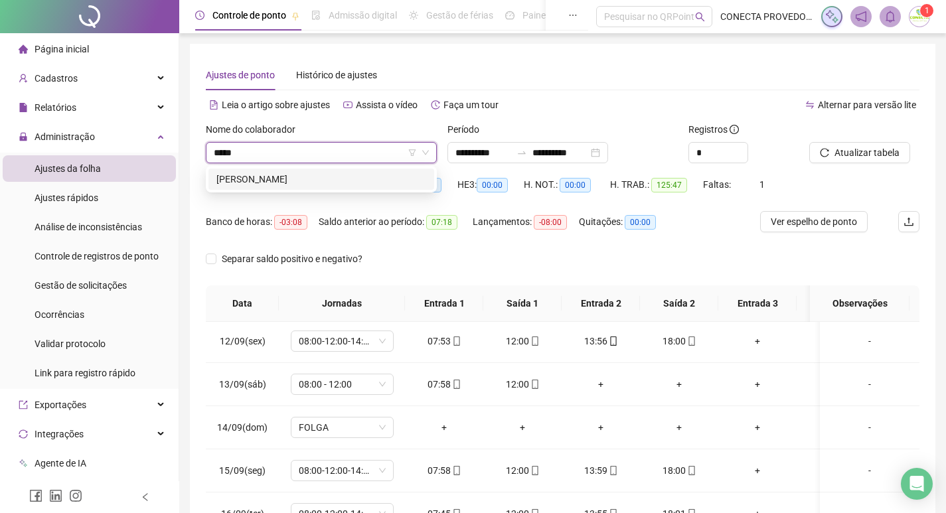
type input "******"
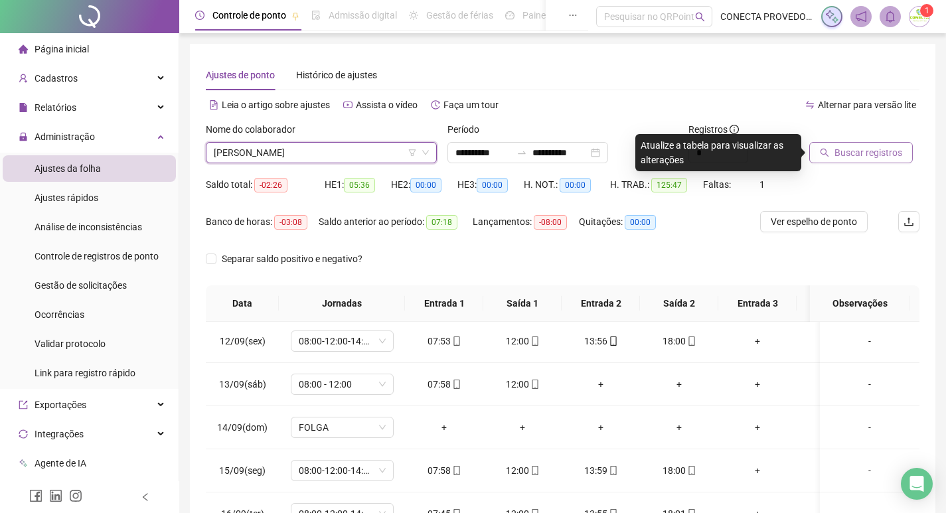
click at [871, 147] on button "Buscar registros" at bounding box center [861, 152] width 104 height 21
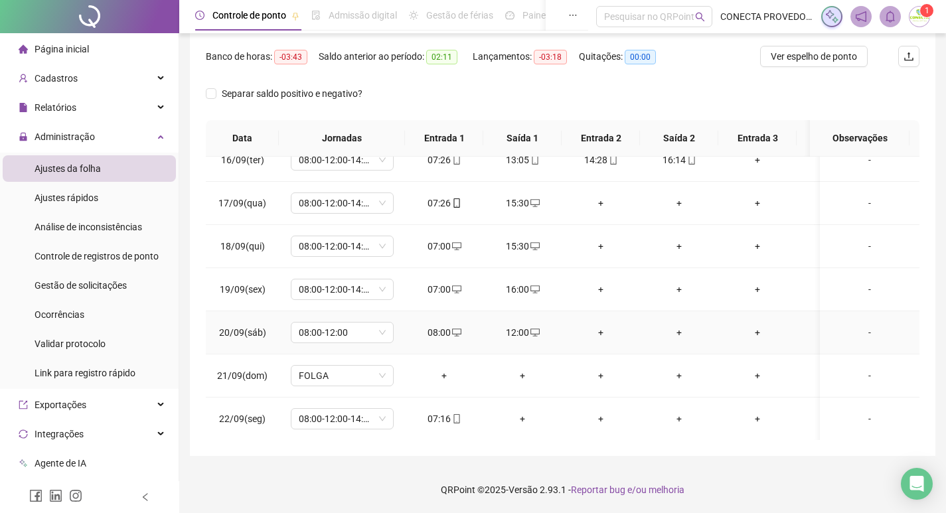
scroll to position [676, 0]
click at [533, 327] on icon "desktop" at bounding box center [535, 331] width 9 height 9
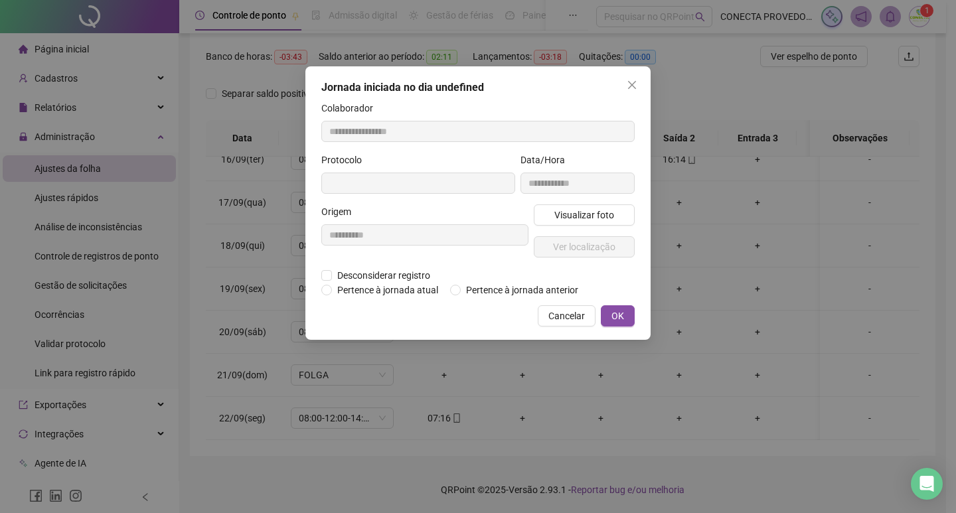
type input "**********"
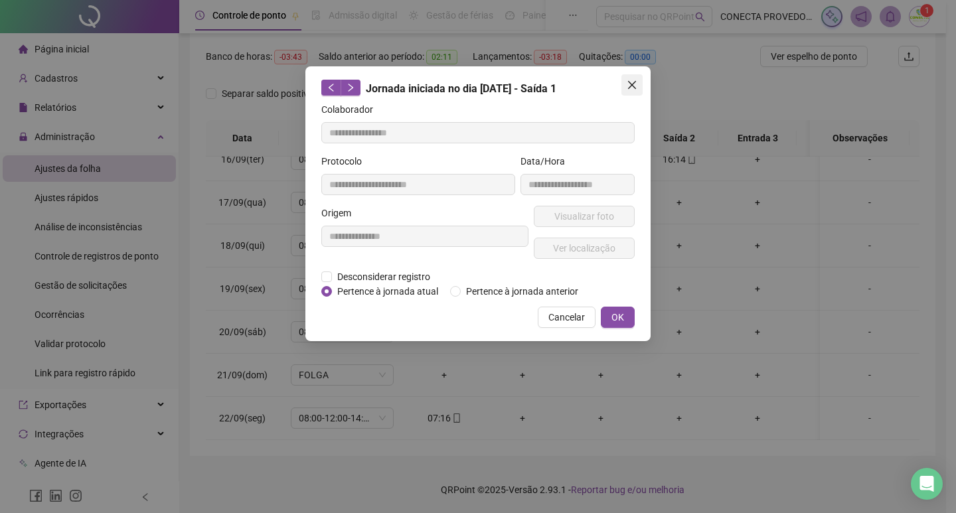
click at [633, 82] on icon "close" at bounding box center [632, 85] width 11 height 11
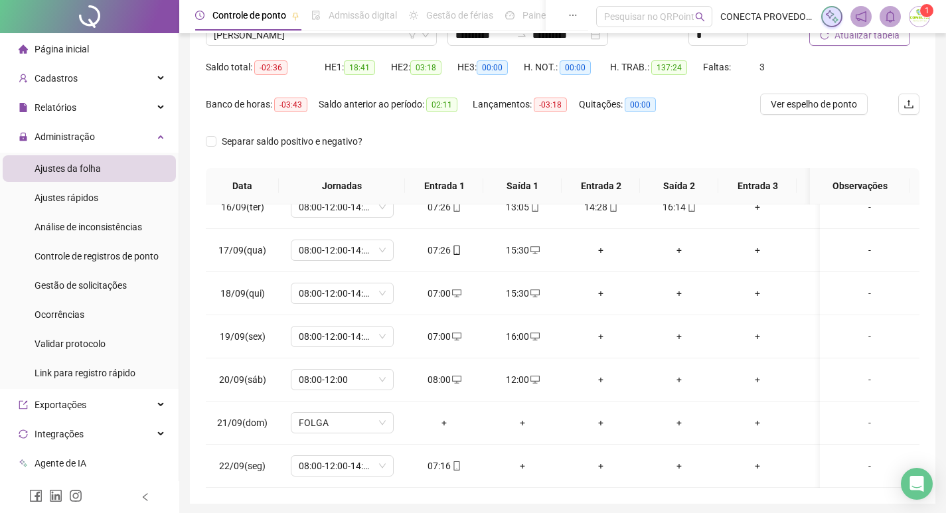
scroll to position [99, 0]
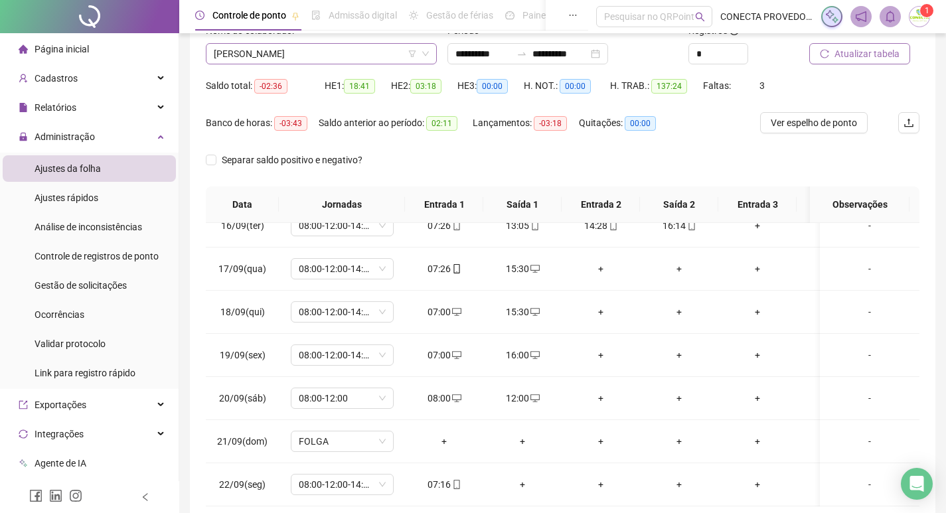
click at [315, 54] on span "[PERSON_NAME]" at bounding box center [321, 54] width 215 height 20
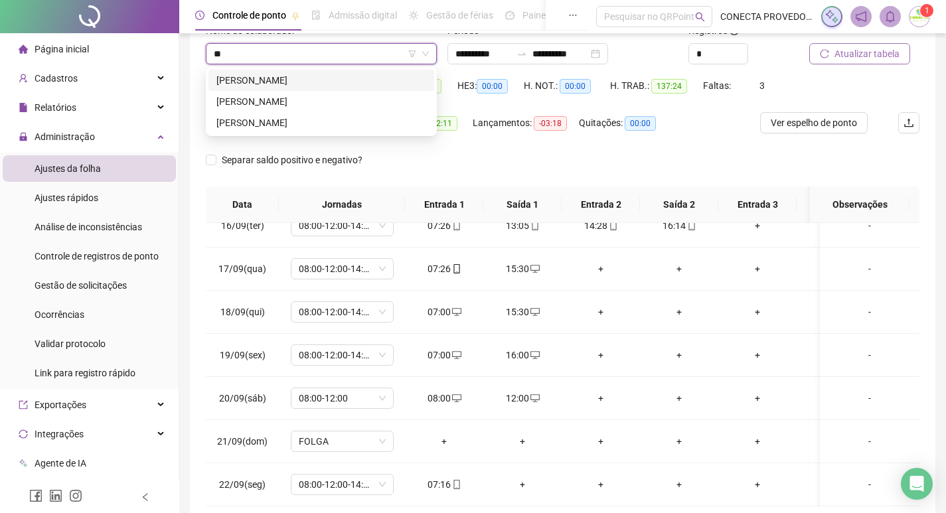
scroll to position [0, 0]
type input "*"
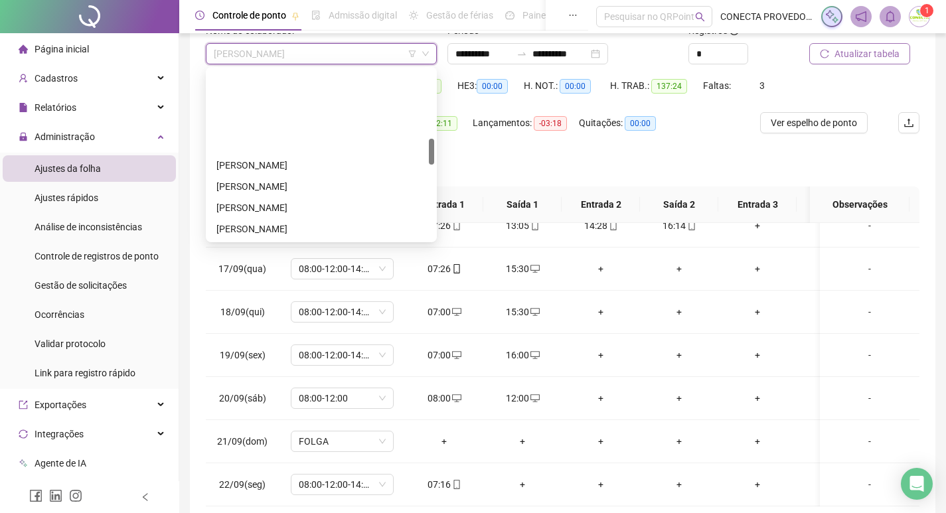
scroll to position [446, 0]
